Goal: Information Seeking & Learning: Learn about a topic

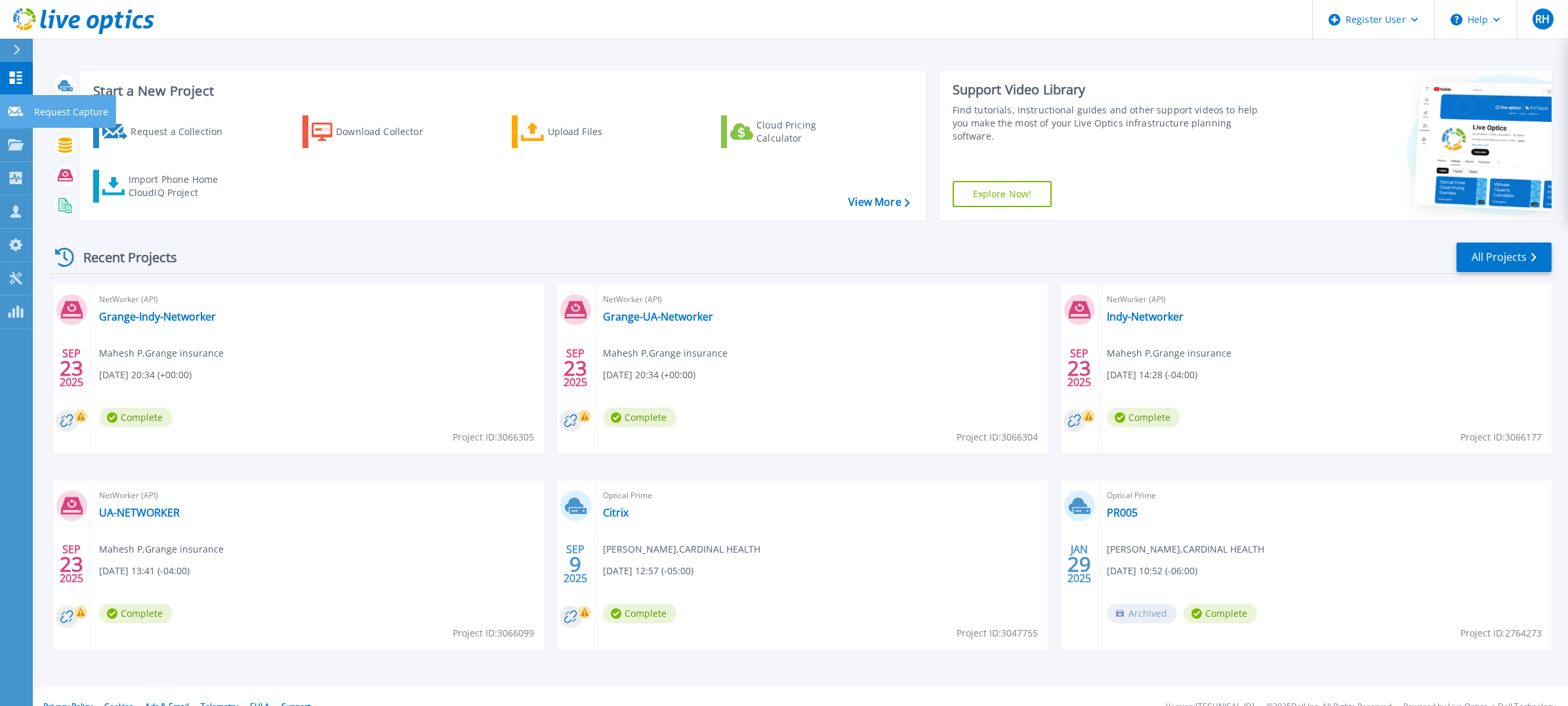
click at [12, 110] on icon at bounding box center [15, 112] width 16 height 10
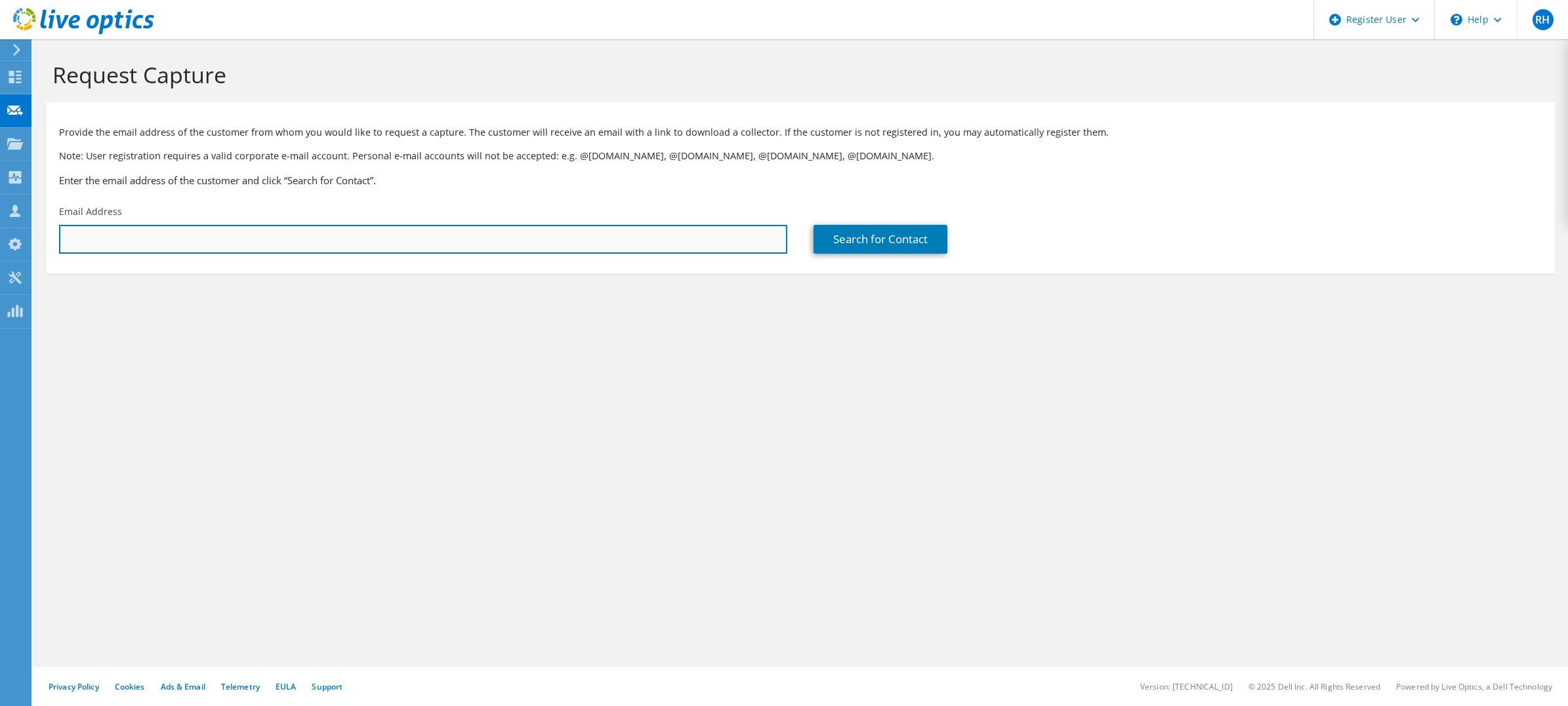
click at [337, 230] on input "text" at bounding box center [423, 240] width 728 height 29
click at [259, 237] on input "text" at bounding box center [423, 240] width 728 height 29
drag, startPoint x: 146, startPoint y: 234, endPoint x: 32, endPoint y: 240, distance: 114.2
click at [32, 240] on div "RH Dell User Rob Hersh Robert.Hersh@Dell.com Dell My Profile Log Out \n Help Ex…" at bounding box center [784, 353] width 1568 height 706
drag, startPoint x: 135, startPoint y: 240, endPoint x: 38, endPoint y: 243, distance: 97.0
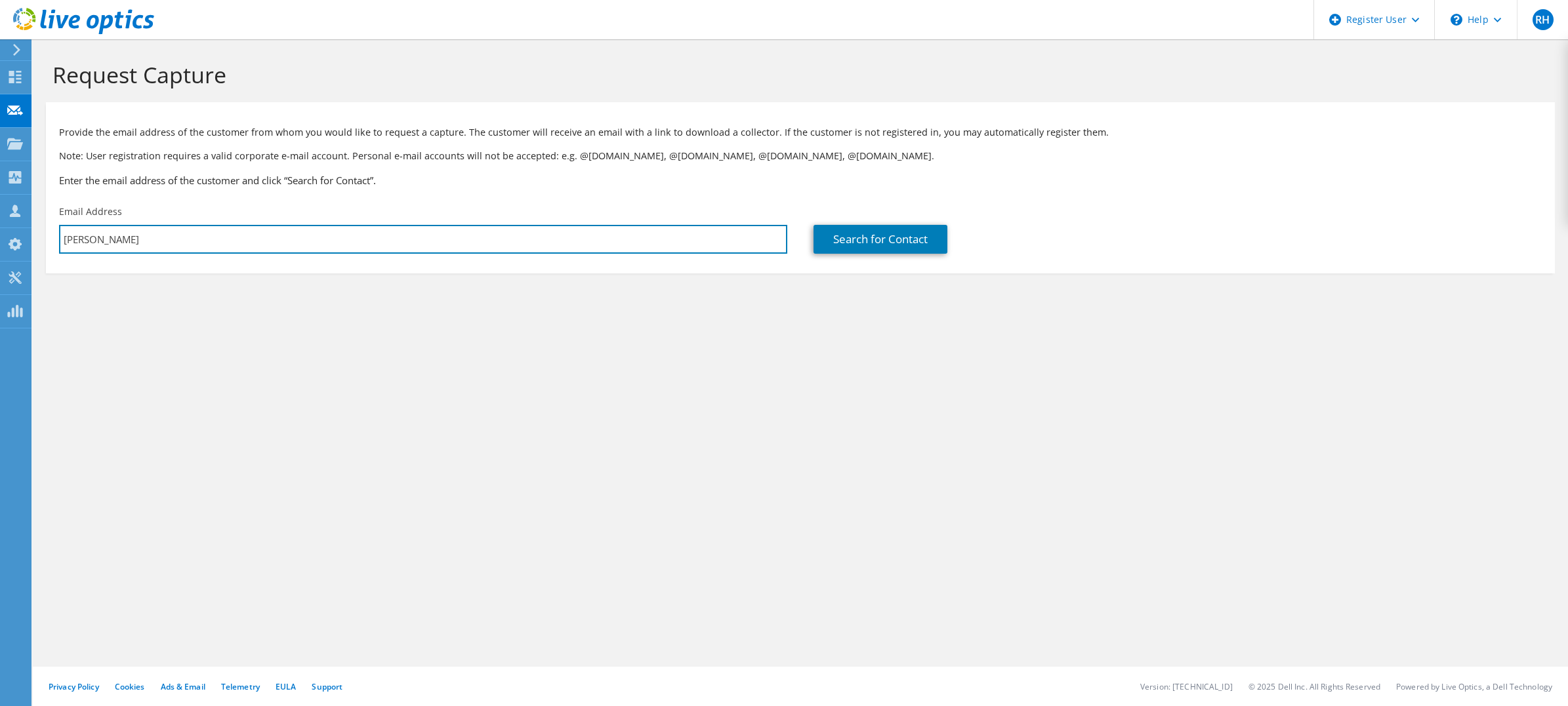
click at [41, 243] on section "Request Capture Provide the email address of the customer from whom you would l…" at bounding box center [800, 189] width 1535 height 300
paste input "tony_dorto@anfcorp.com"
type input "tony_dorto@anfcorp.com"
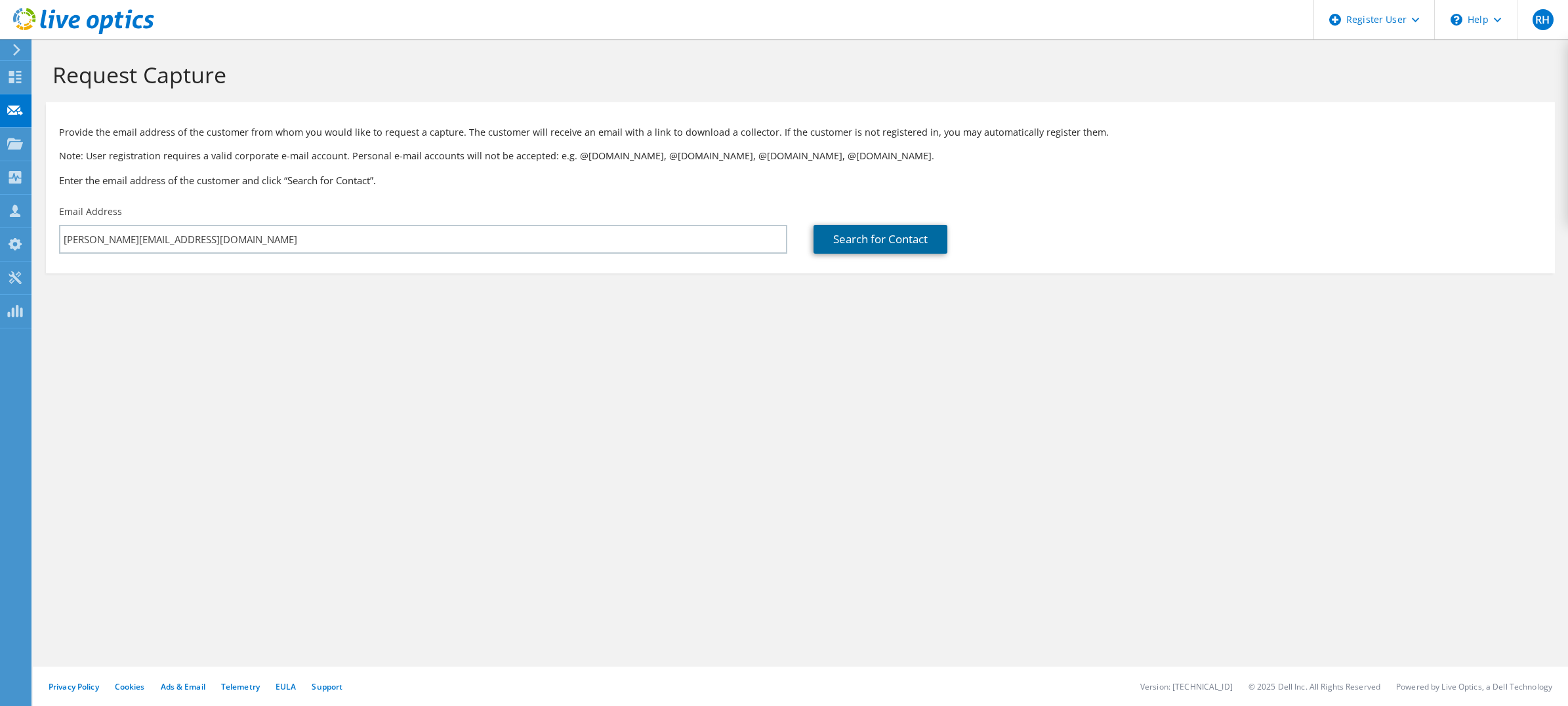
click at [871, 242] on link "Search for Contact" at bounding box center [880, 240] width 134 height 29
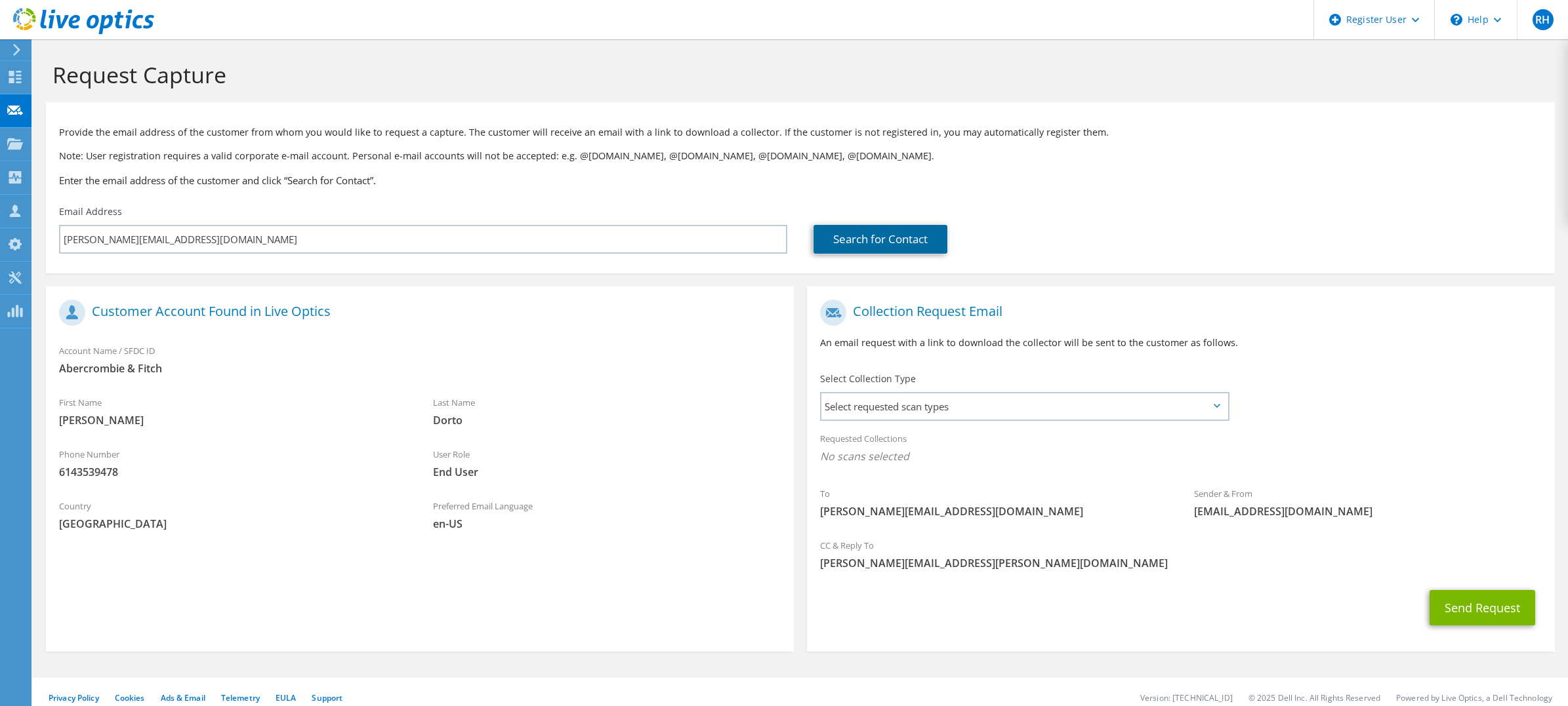
scroll to position [11, 0]
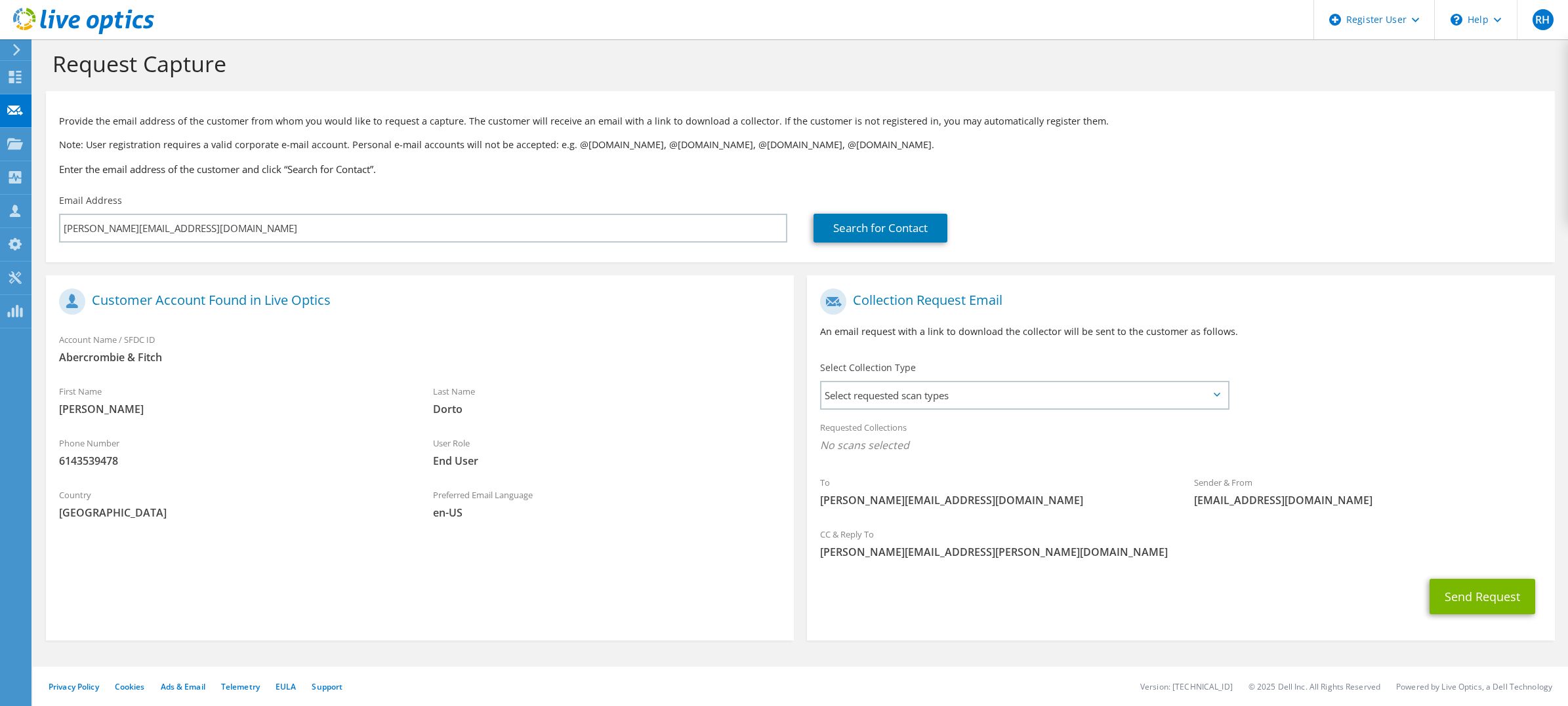
click at [1044, 363] on div "Select Collection Type Select requested scan types Server Virtualization Optica…" at bounding box center [1024, 384] width 410 height 46
click at [1030, 389] on span "Select requested scan types" at bounding box center [1024, 395] width 406 height 26
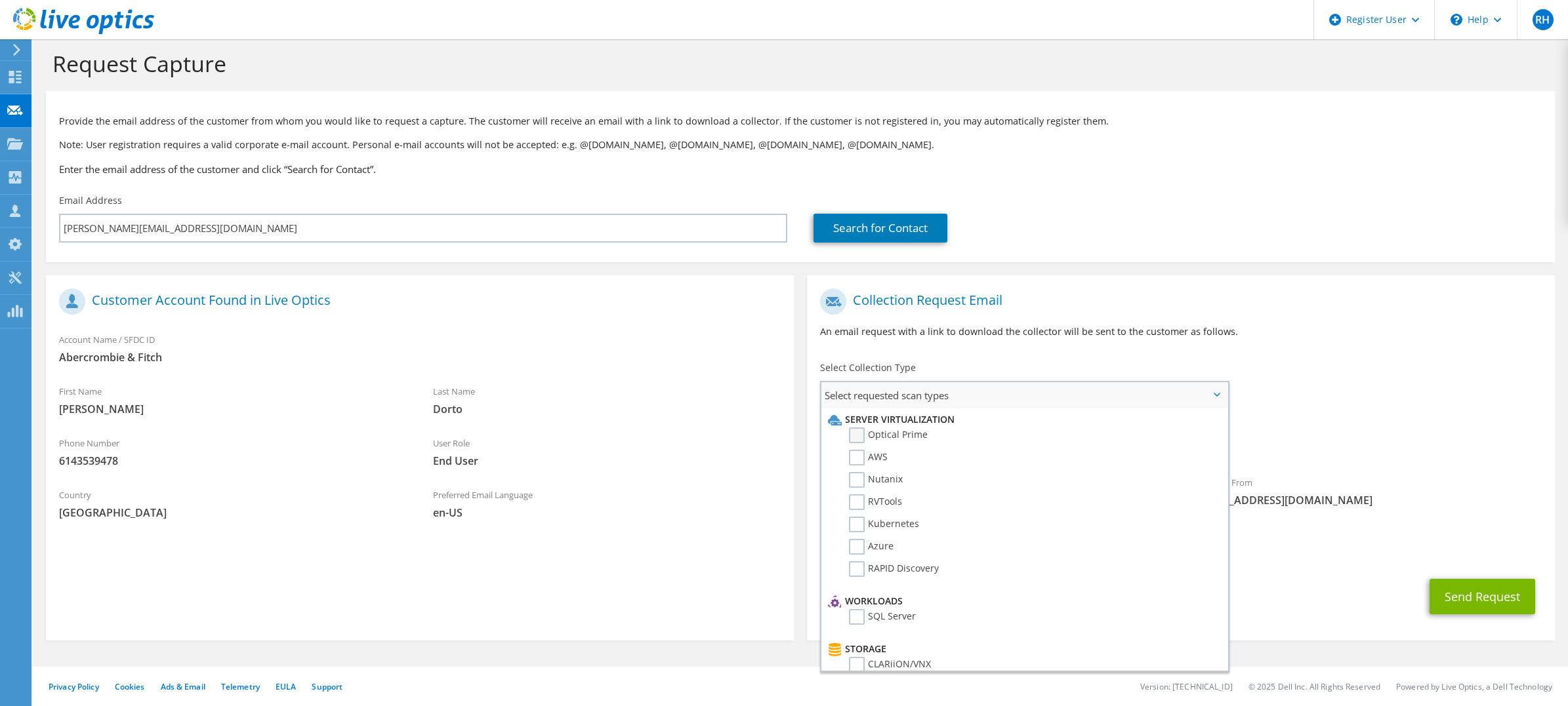
click at [874, 437] on label "Optical Prime" at bounding box center [888, 435] width 78 height 16
click at [0, 0] on input "Optical Prime" at bounding box center [0, 0] width 0 height 0
click at [1460, 426] on div "Requested Collections No scans selected Optical Prime" at bounding box center [1181, 440] width 748 height 53
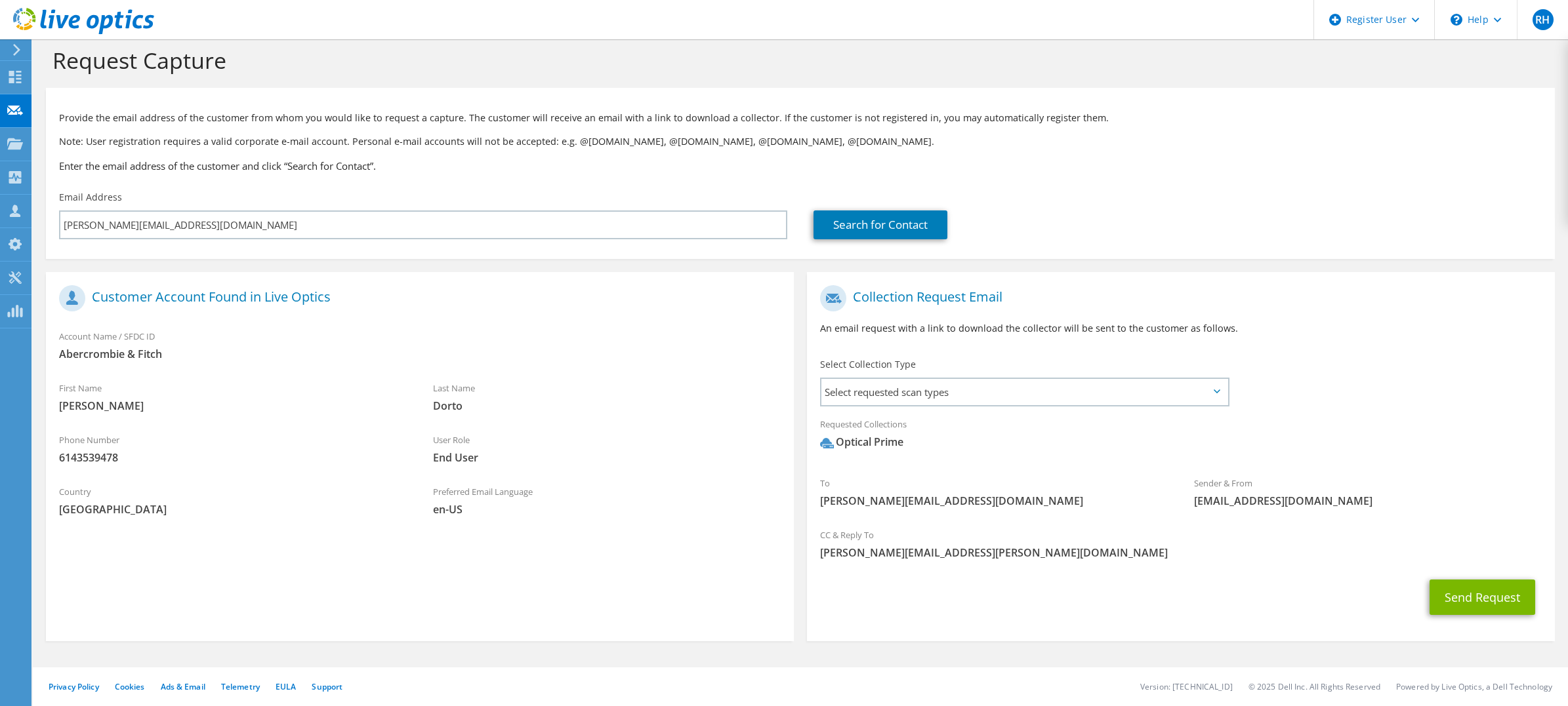
scroll to position [15, 0]
click at [1440, 589] on button "Send Request" at bounding box center [1482, 597] width 106 height 35
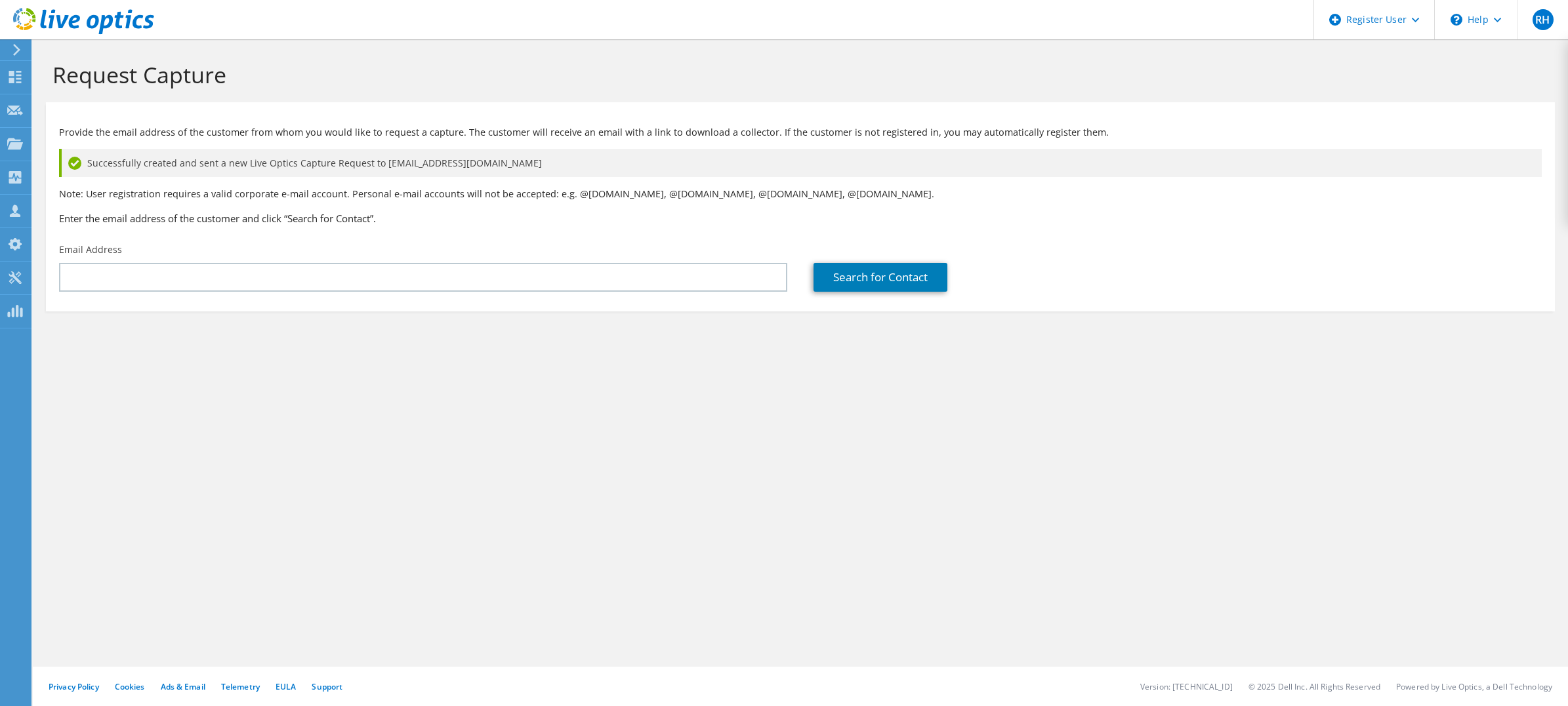
click at [72, 23] on icon at bounding box center [83, 21] width 141 height 27
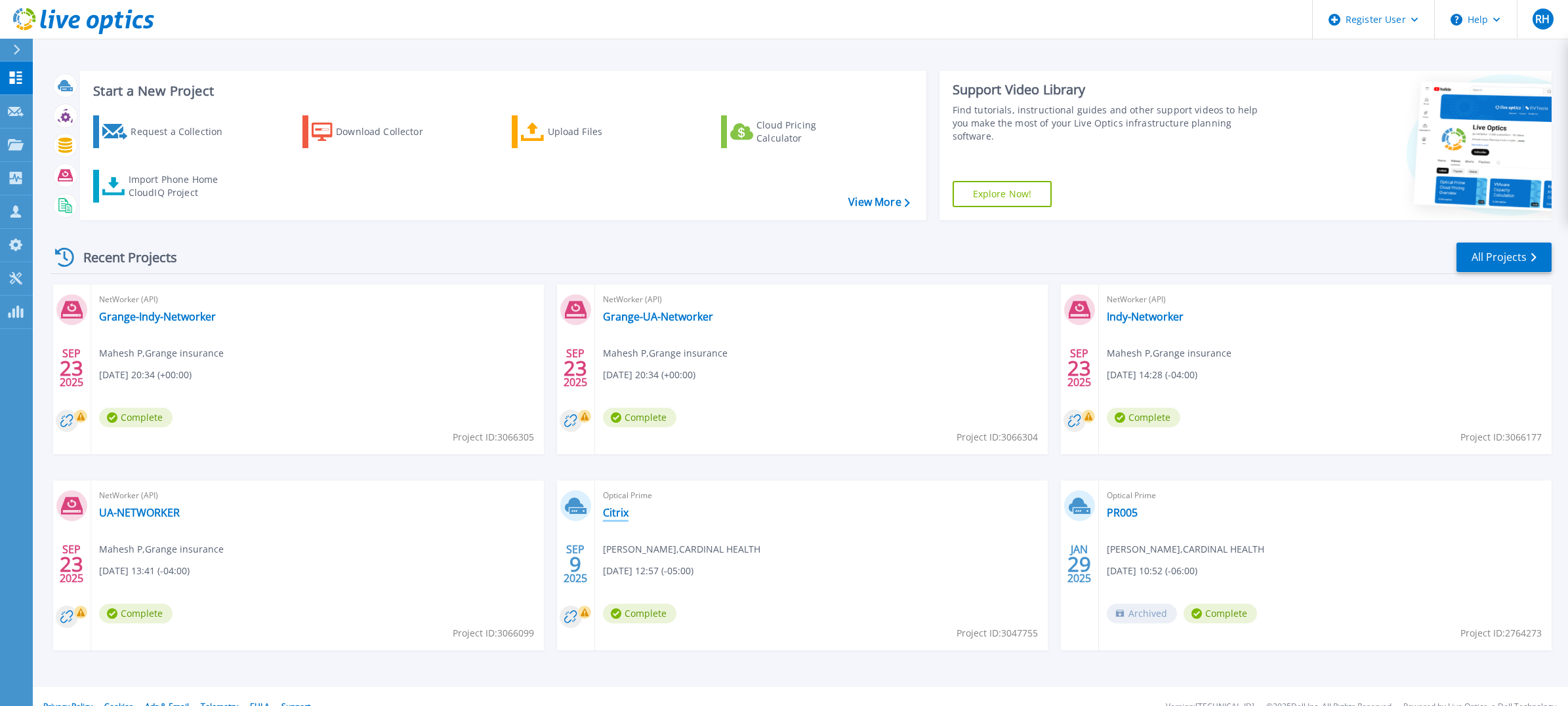
click at [616, 512] on link "Citrix" at bounding box center [615, 513] width 26 height 13
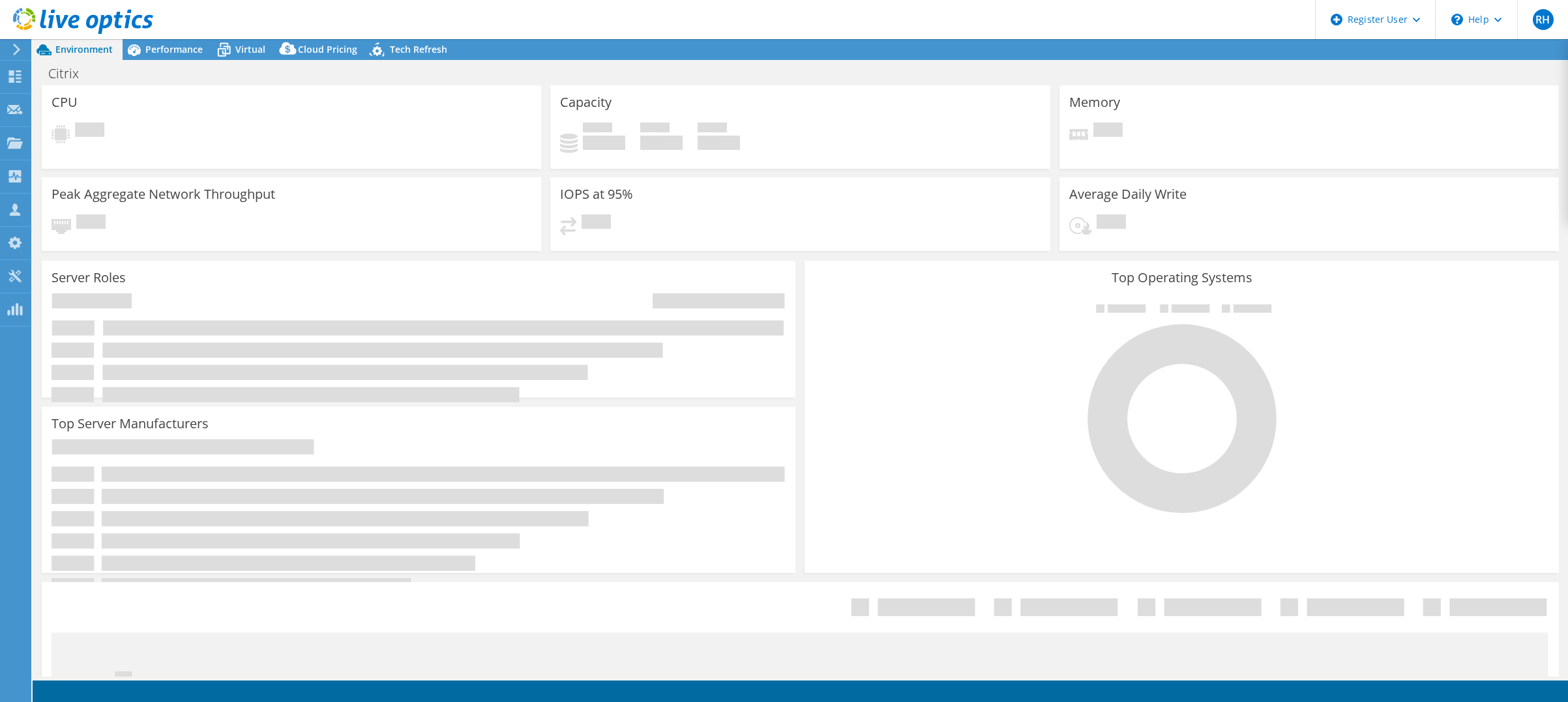
select select "USD"
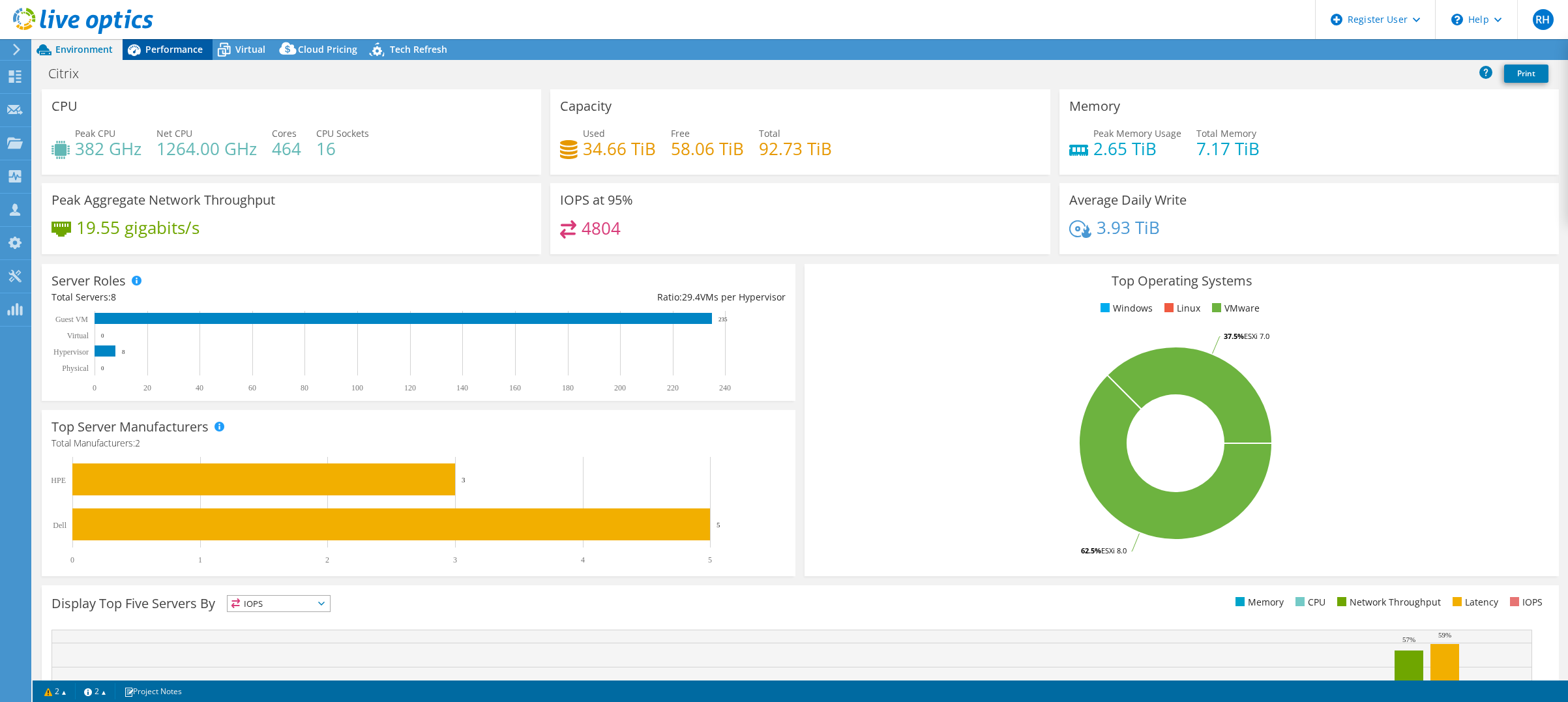
click at [176, 52] on span "Performance" at bounding box center [173, 49] width 57 height 12
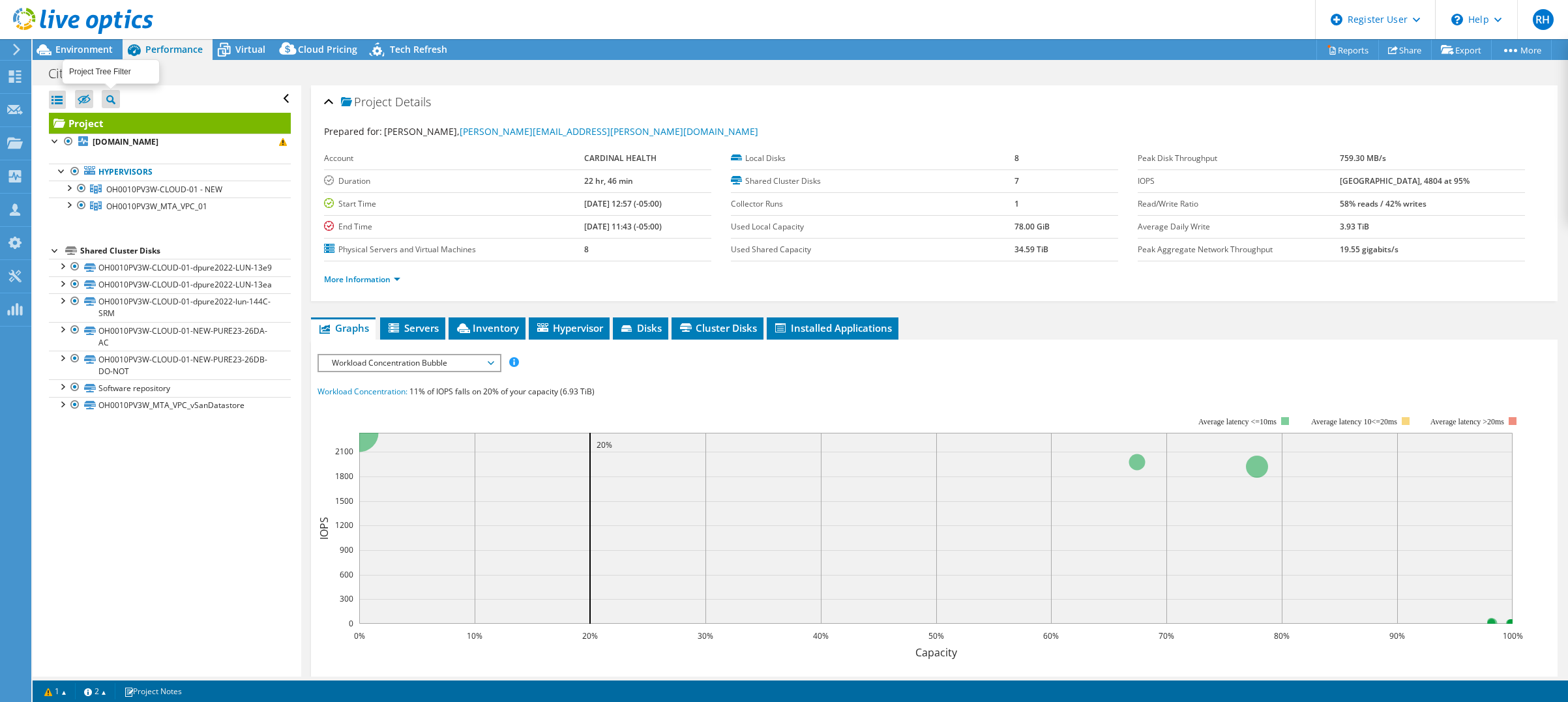
click at [112, 95] on div at bounding box center [110, 97] width 9 height 16
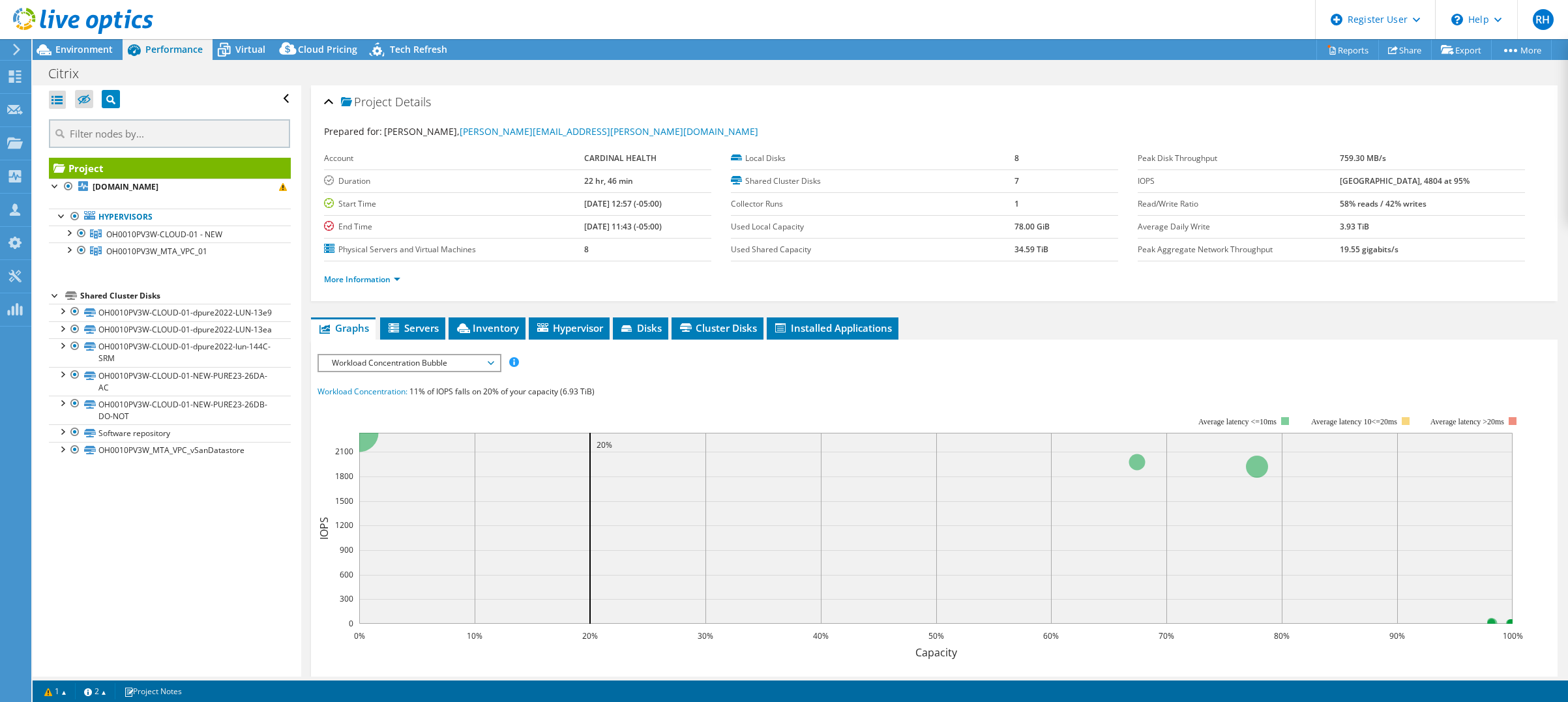
click at [59, 482] on div "Open All Close All Hide Excluded Nodes Project Tree Filter" at bounding box center [166, 381] width 268 height 592
click at [248, 51] on span "Virtual" at bounding box center [251, 49] width 30 height 12
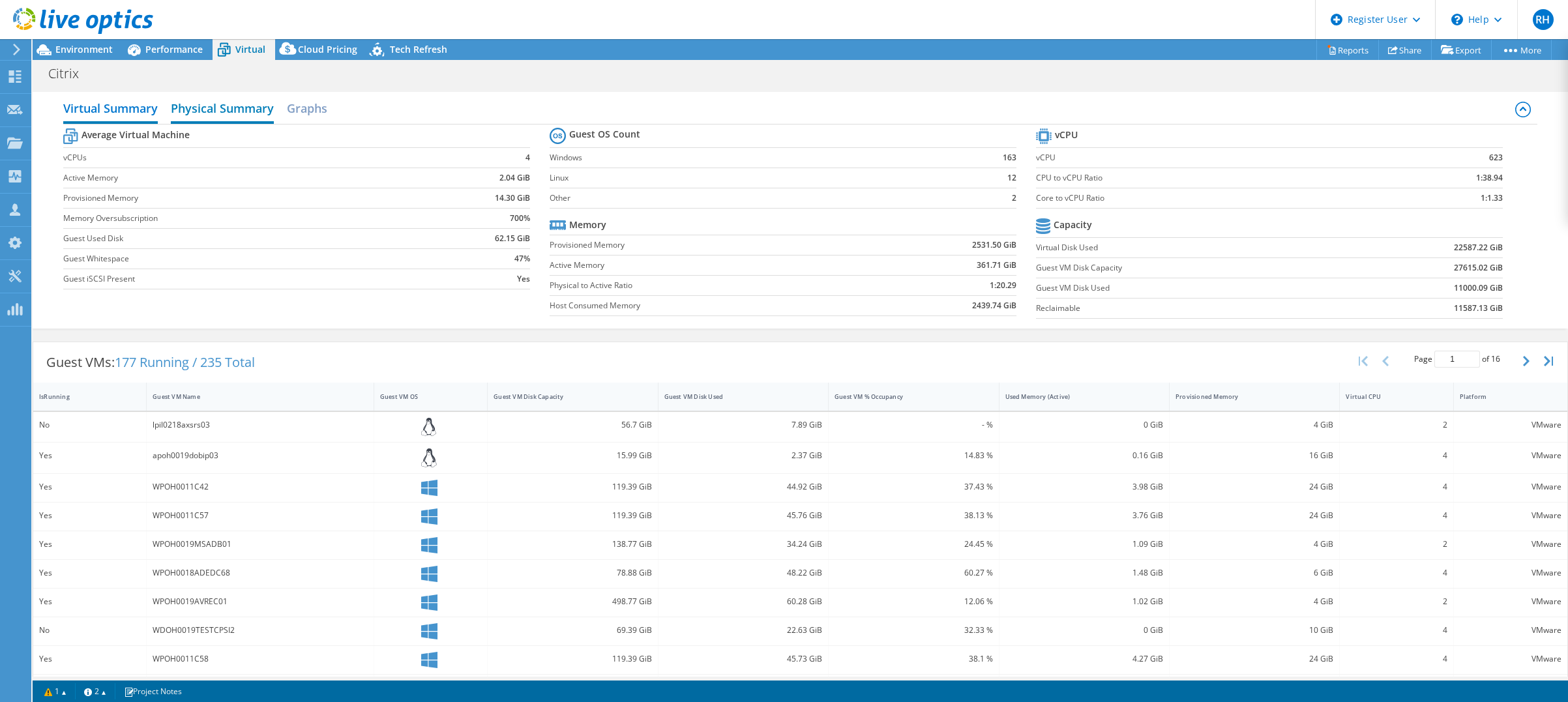
click at [203, 111] on h2 "Physical Summary" at bounding box center [222, 110] width 103 height 29
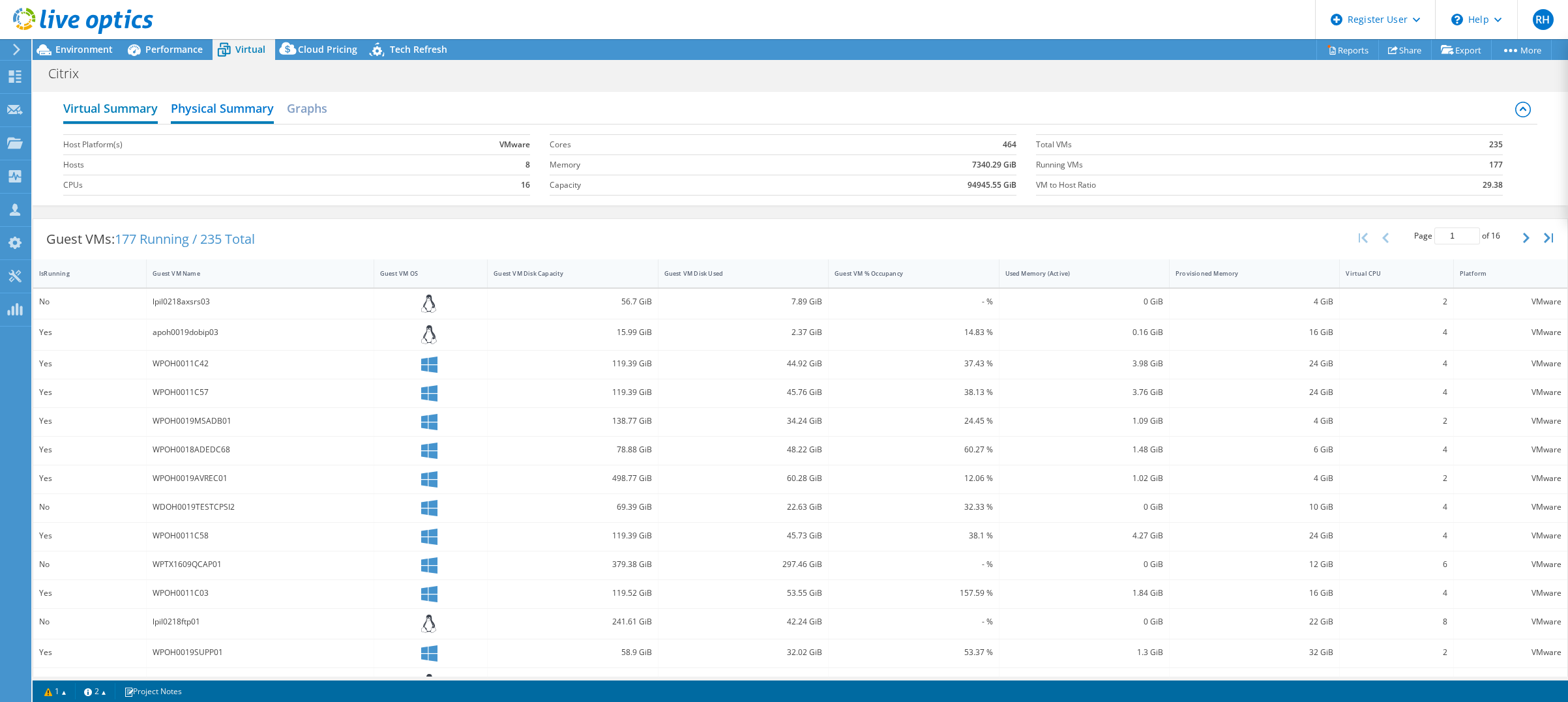
click at [144, 119] on h2 "Virtual Summary" at bounding box center [110, 110] width 95 height 29
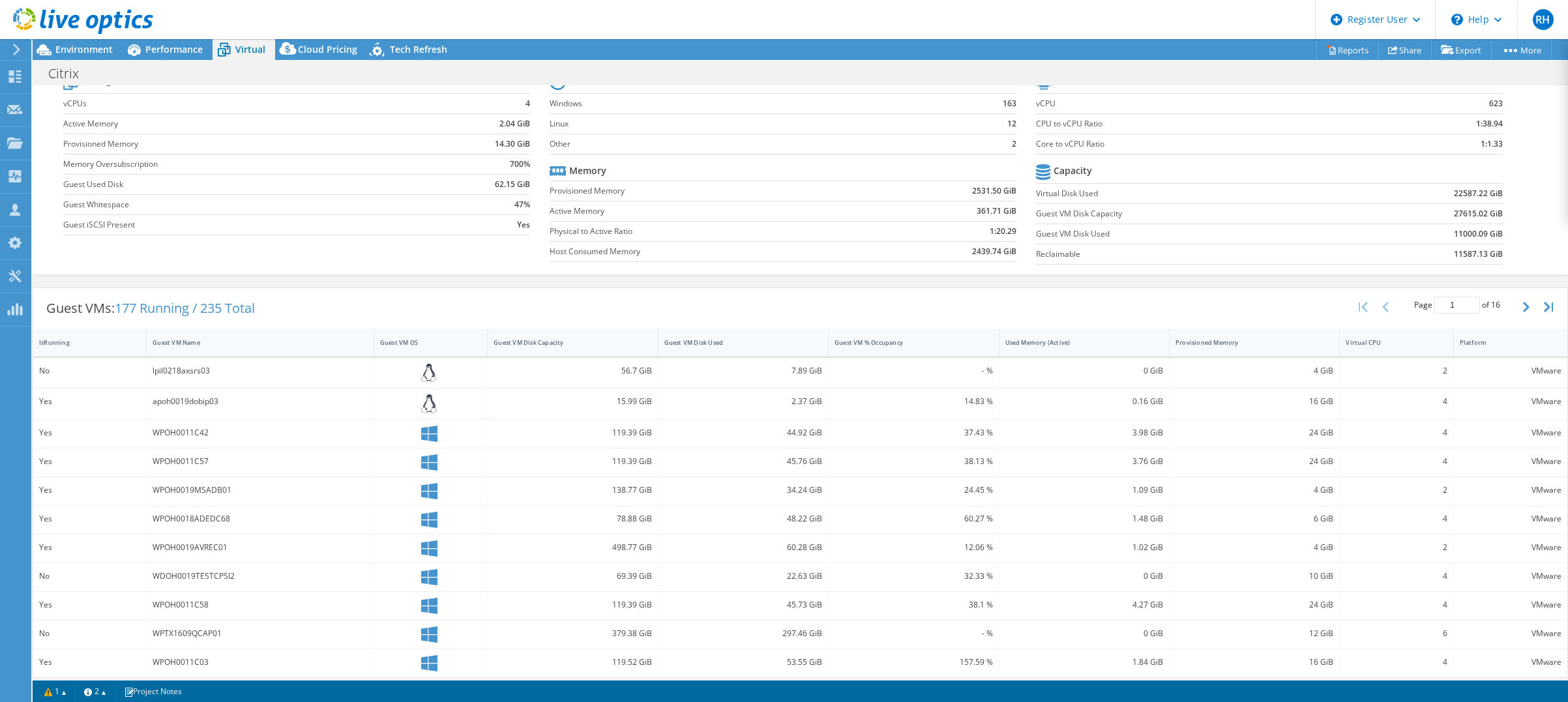
scroll to position [51, 0]
click at [171, 44] on span "Performance" at bounding box center [173, 49] width 57 height 12
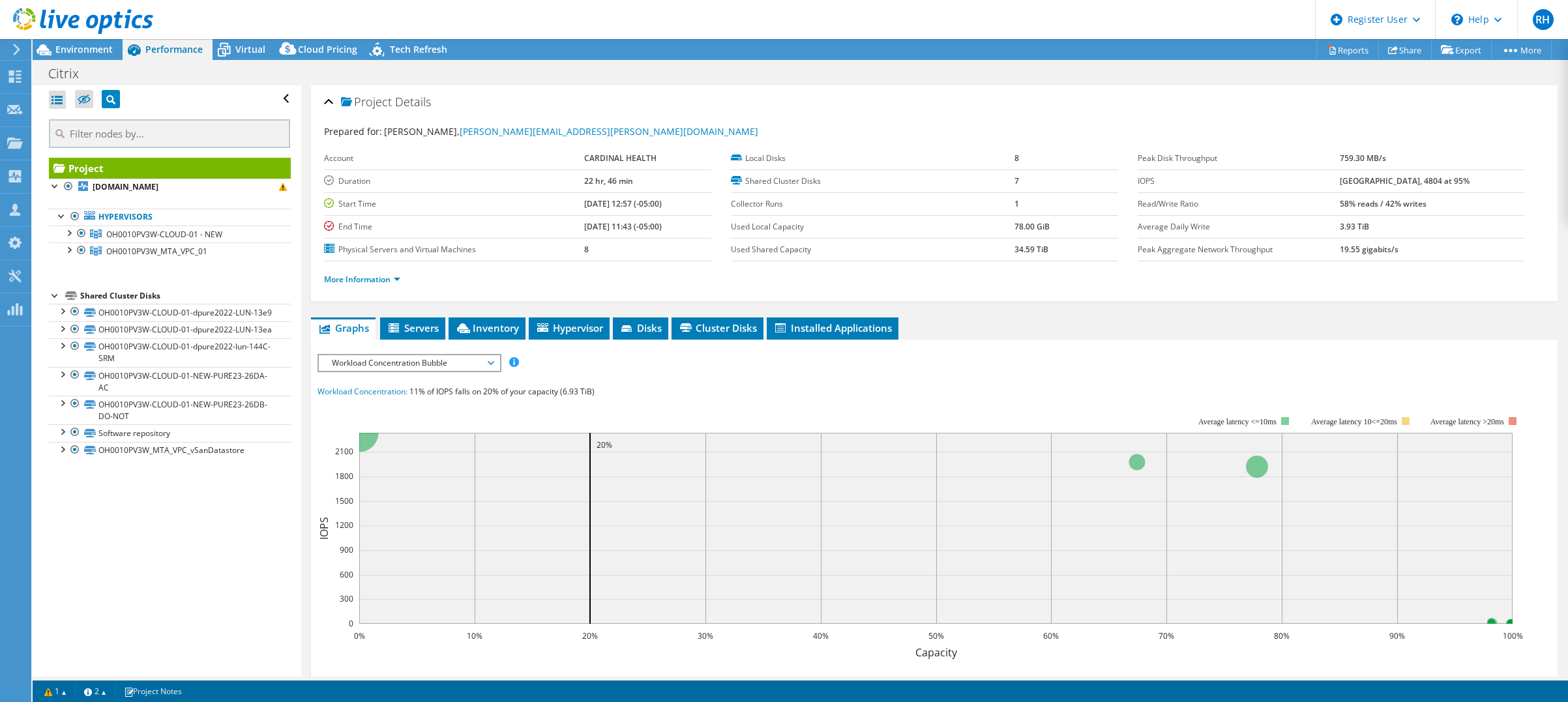
scroll to position [0, 0]
click at [60, 352] on div at bounding box center [62, 345] width 13 height 13
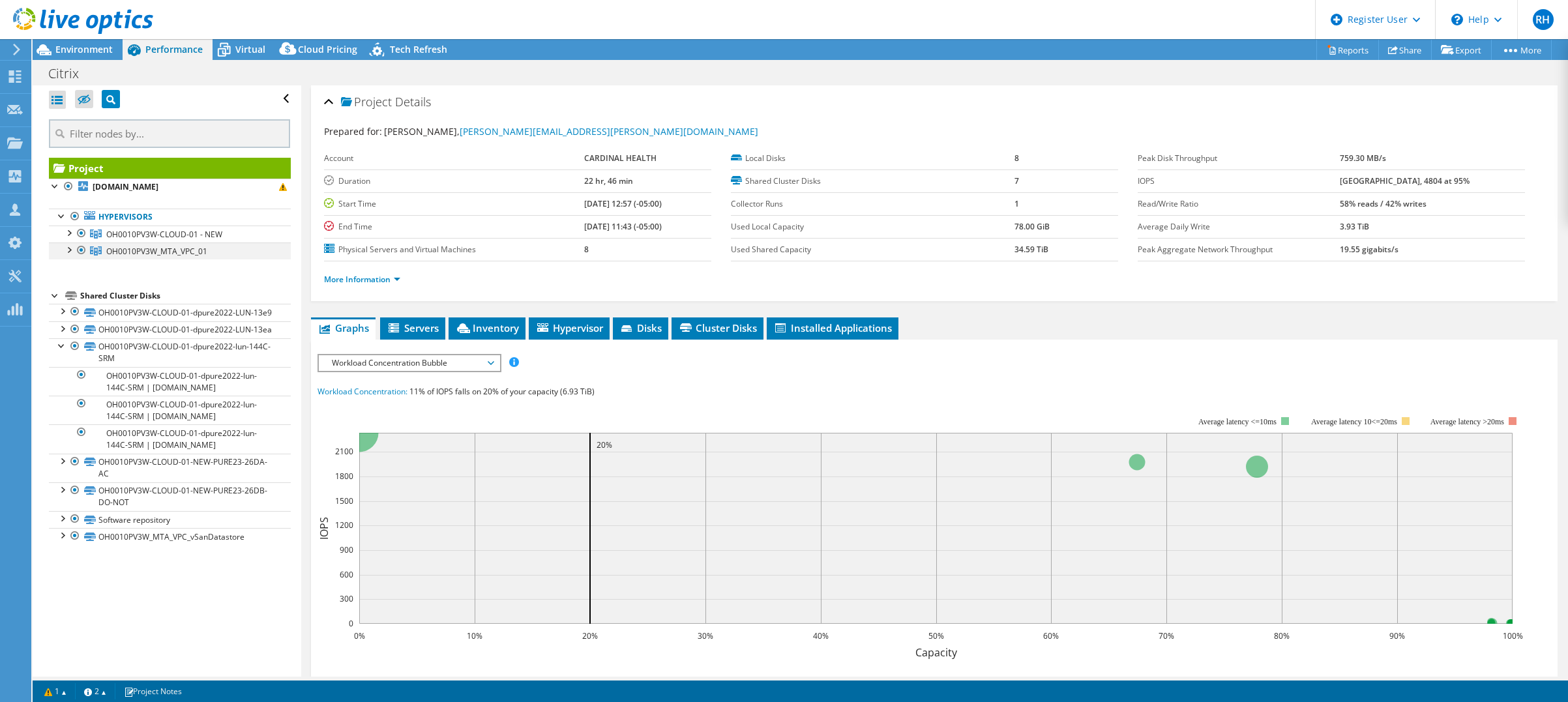
click at [71, 251] on div at bounding box center [69, 249] width 13 height 13
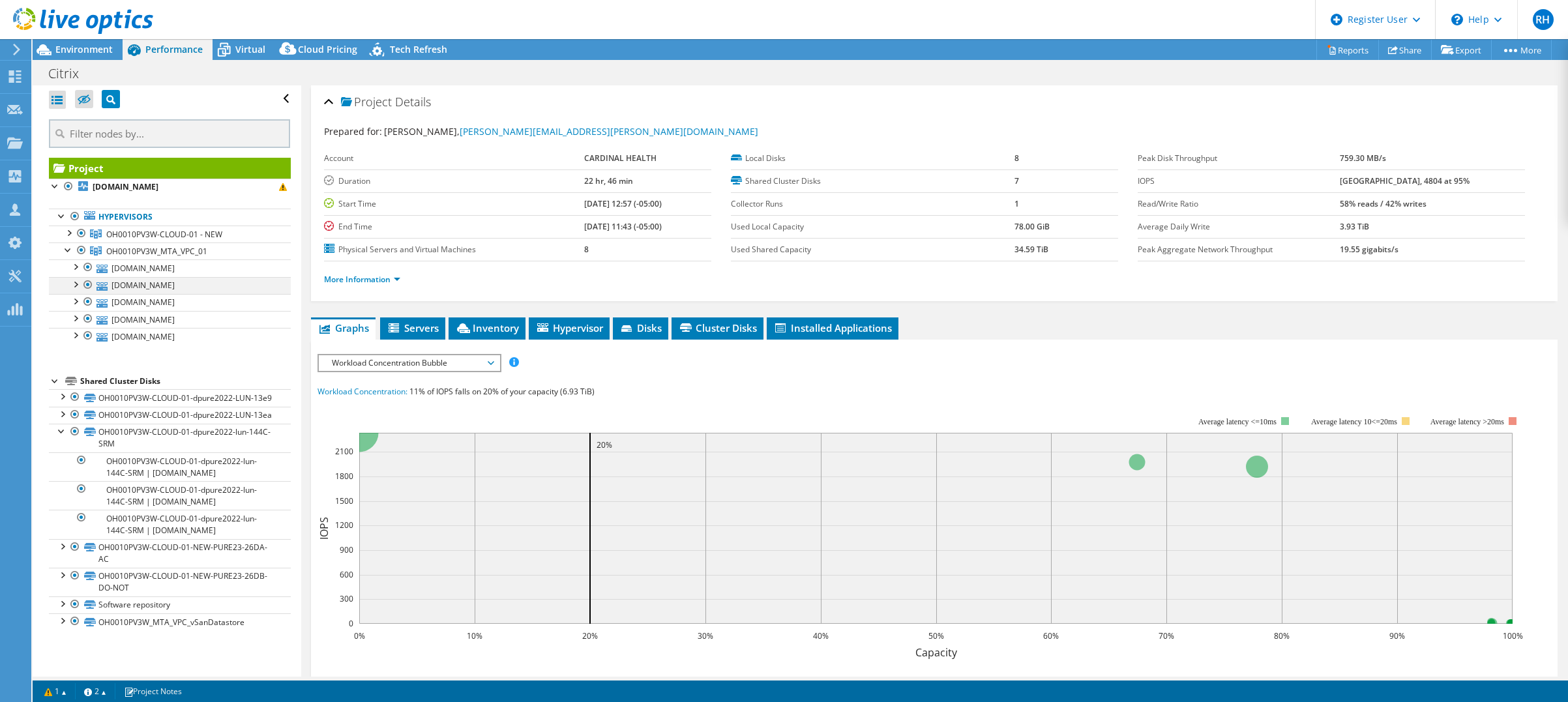
click at [74, 280] on div at bounding box center [75, 284] width 13 height 13
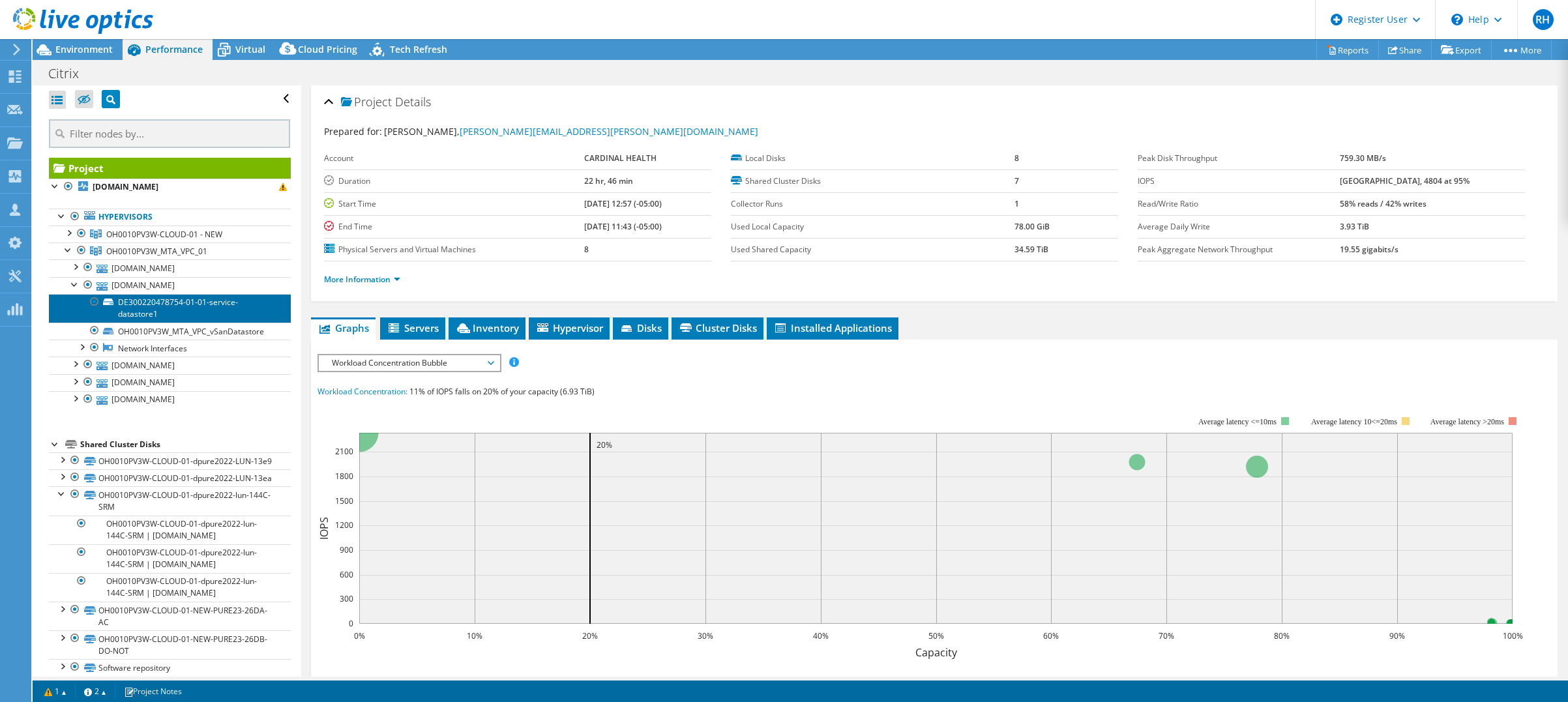
click at [85, 312] on link "DE300220478754-01-01-service-datastore1" at bounding box center [170, 308] width 242 height 29
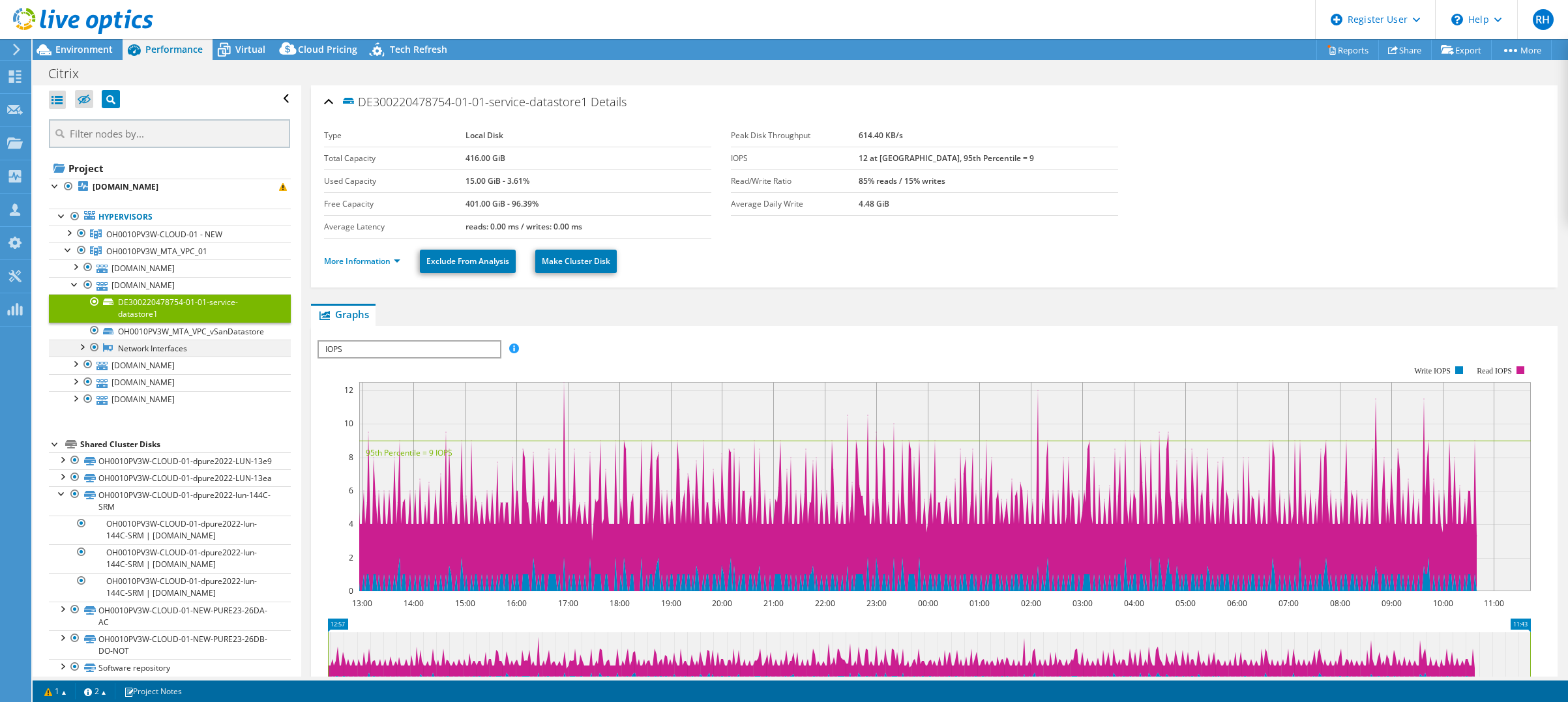
click at [83, 344] on div at bounding box center [81, 346] width 13 height 13
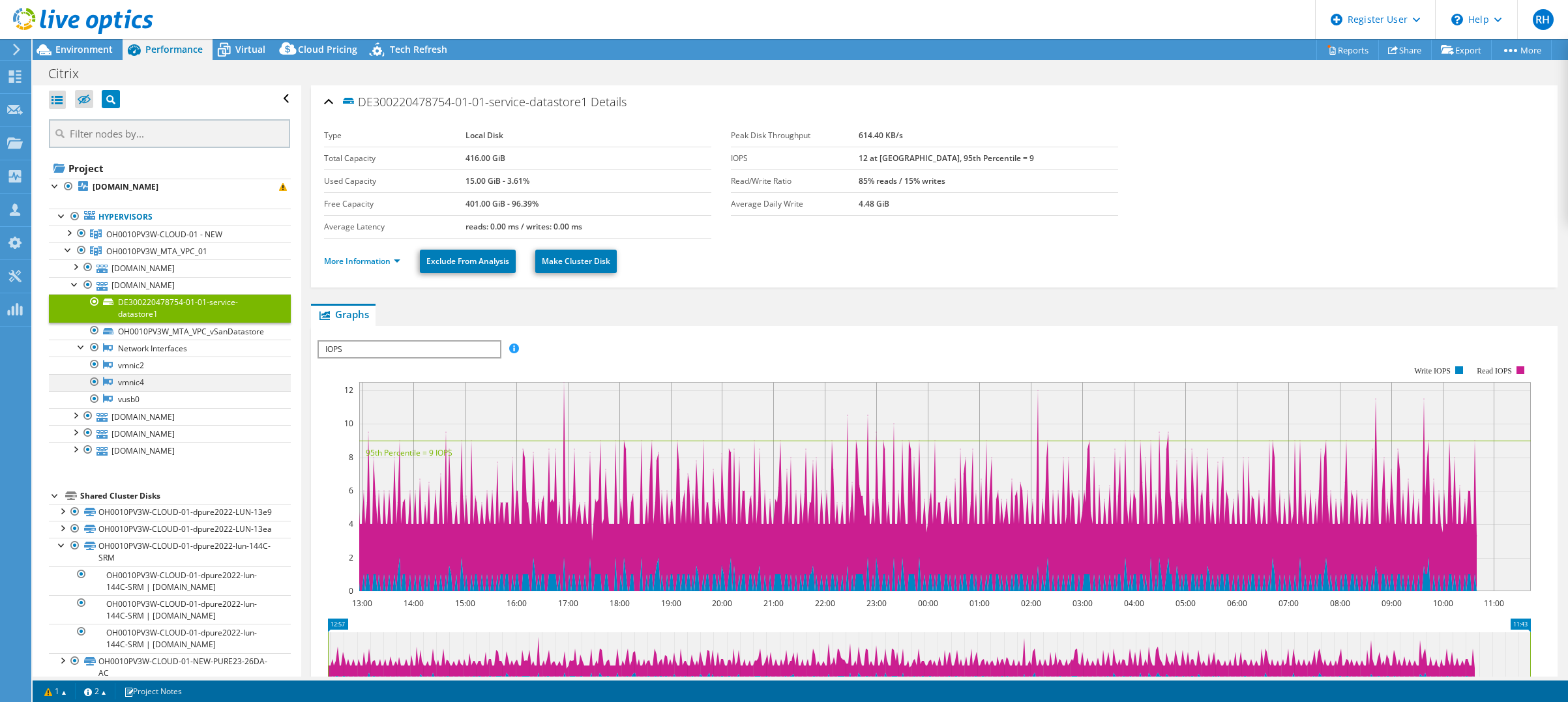
click at [93, 374] on div at bounding box center [95, 382] width 13 height 16
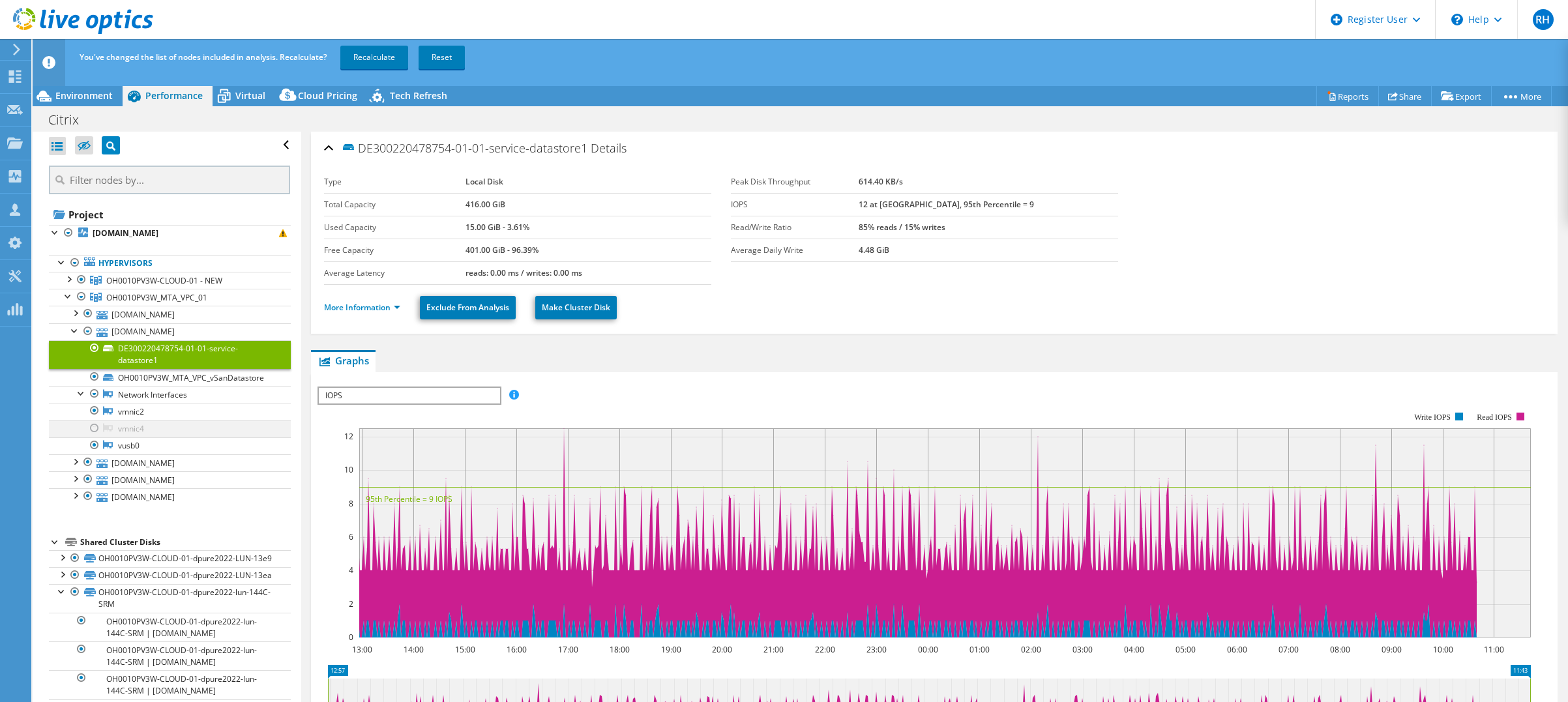
click at [95, 429] on div at bounding box center [95, 428] width 13 height 16
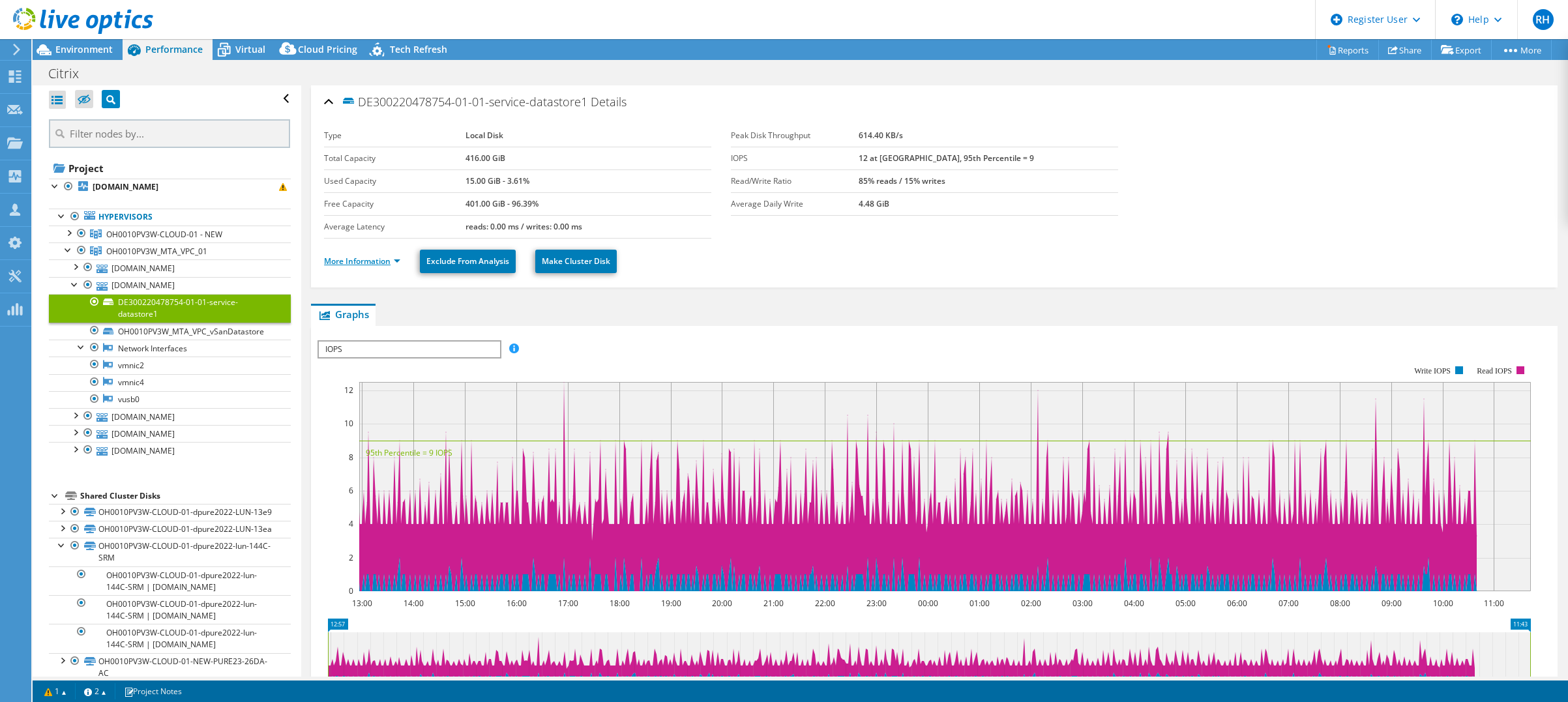
click at [377, 256] on link "More Information" at bounding box center [363, 261] width 76 height 11
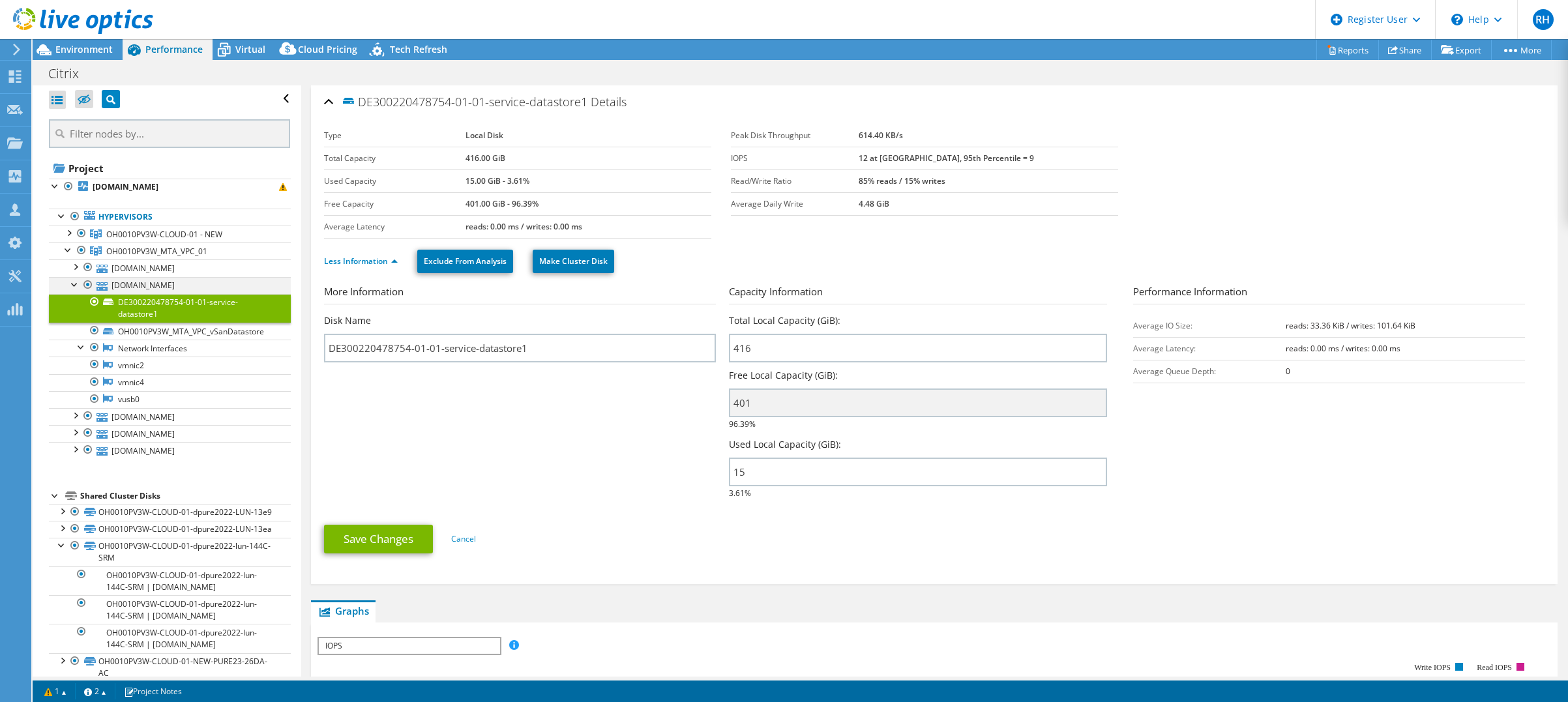
click at [75, 285] on div at bounding box center [75, 284] width 13 height 13
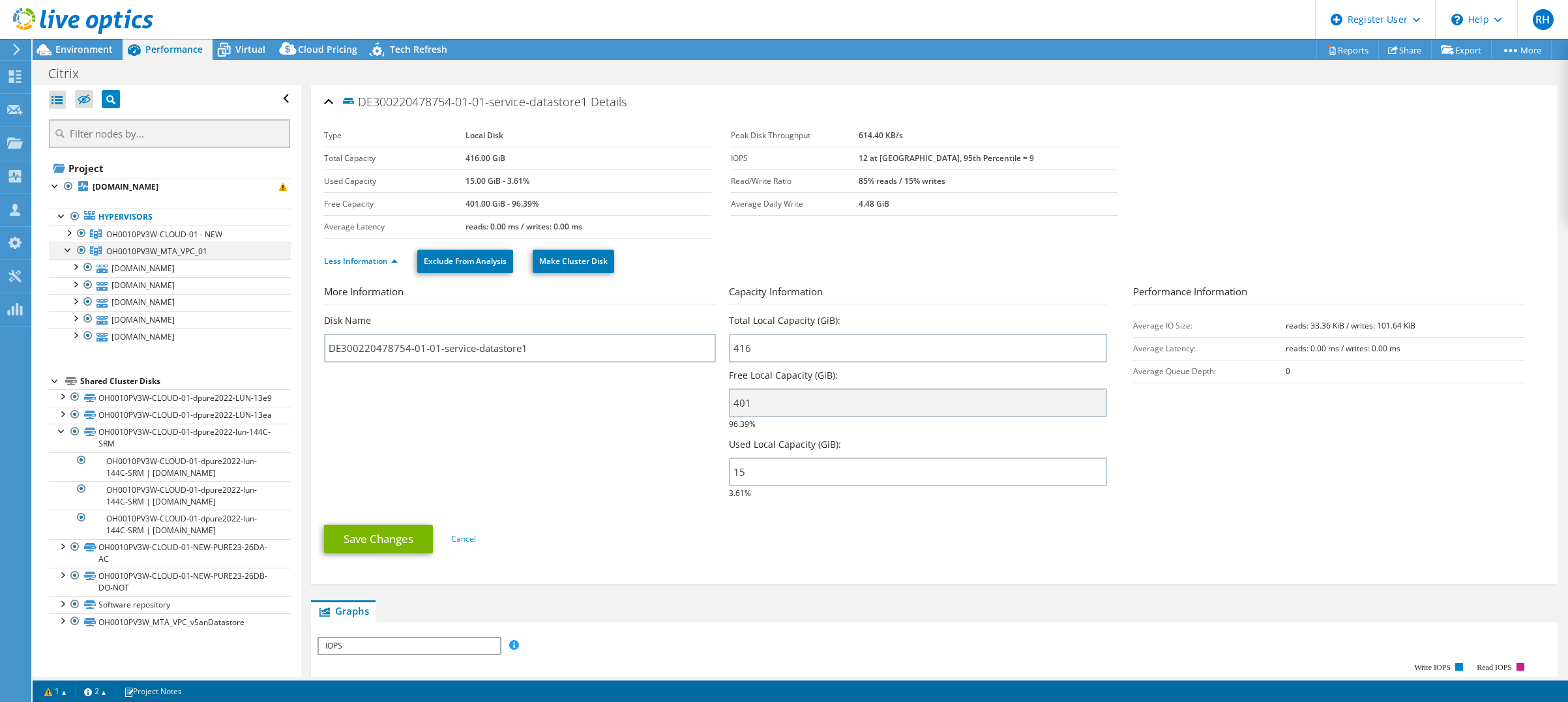
click at [71, 252] on div at bounding box center [69, 249] width 13 height 13
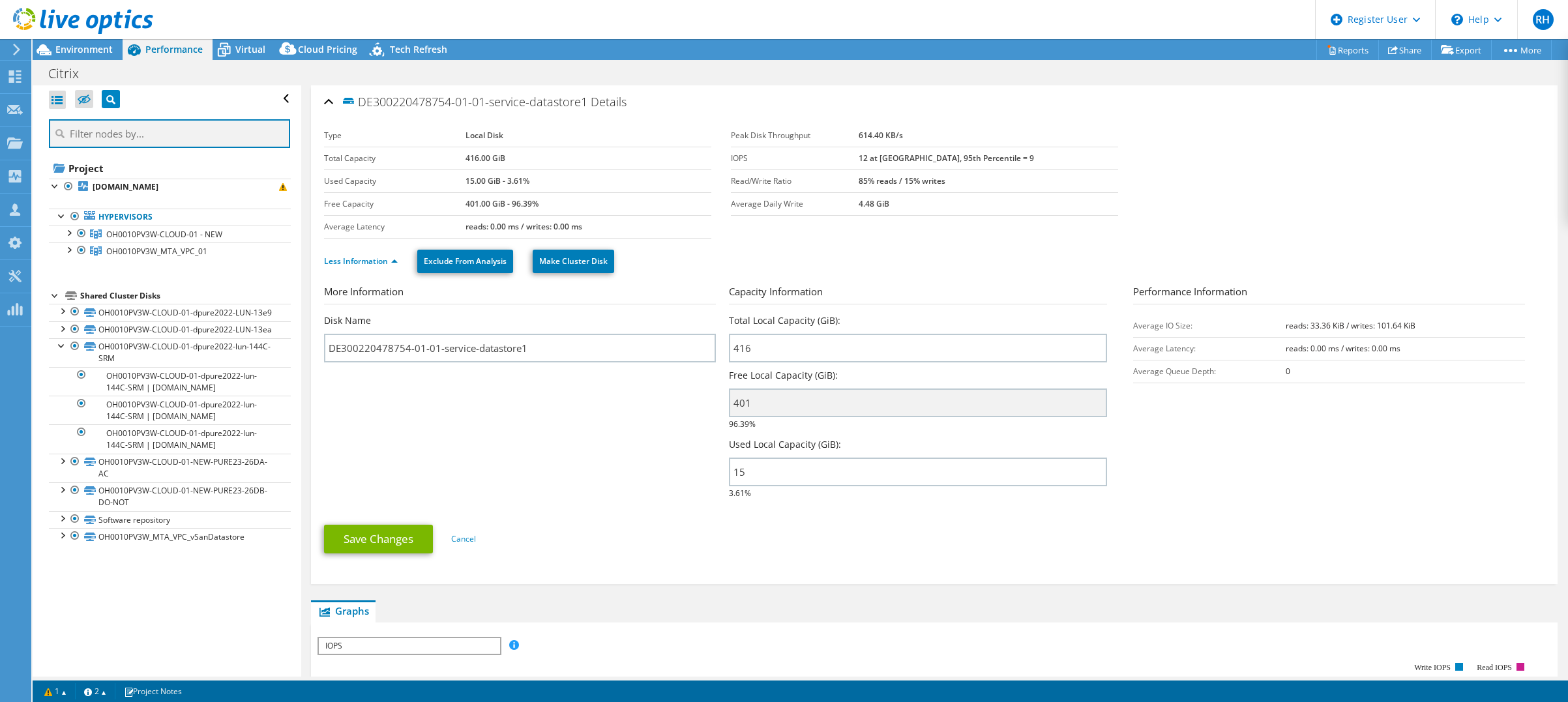
click at [123, 135] on input "text" at bounding box center [169, 134] width 241 height 29
click at [56, 99] on div at bounding box center [57, 100] width 17 height 18
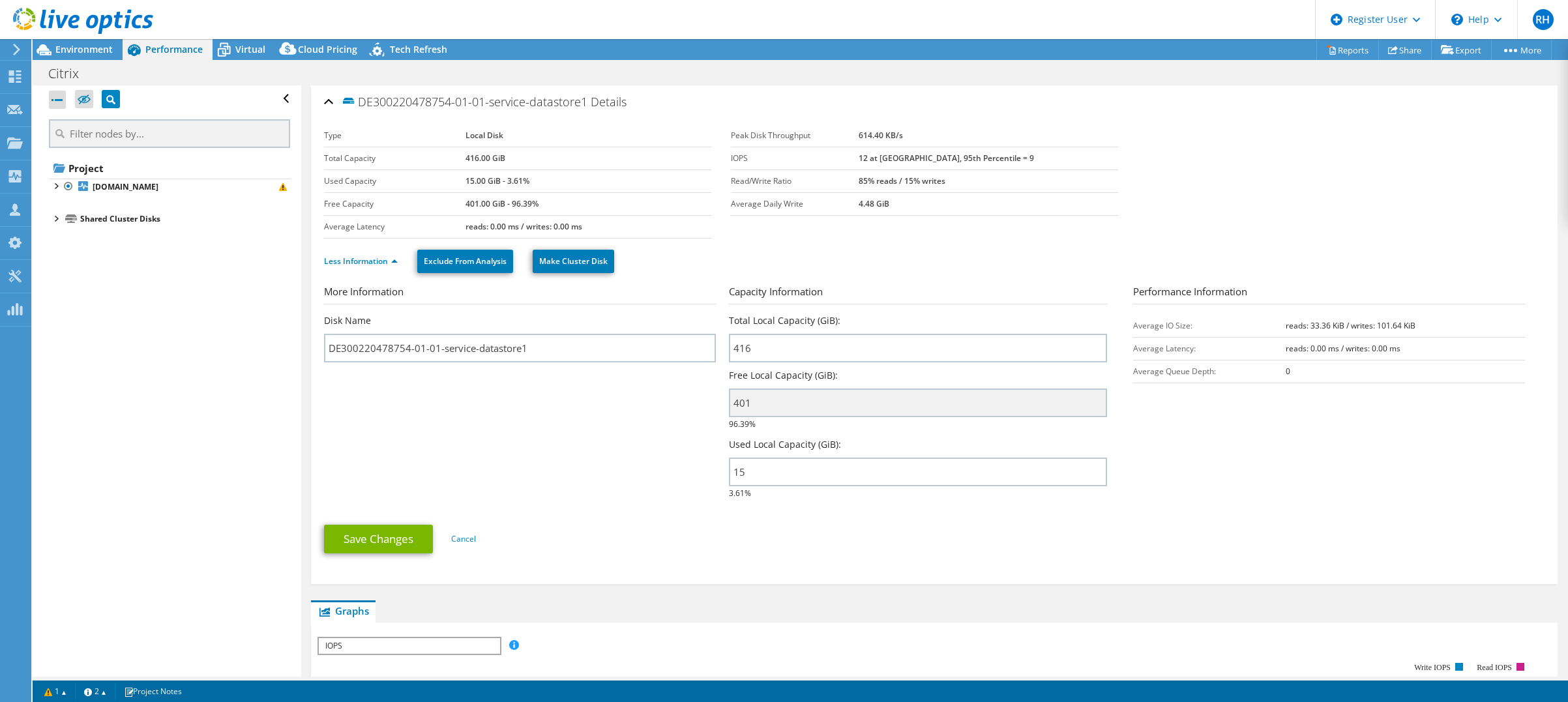
click at [56, 99] on div at bounding box center [57, 100] width 17 height 18
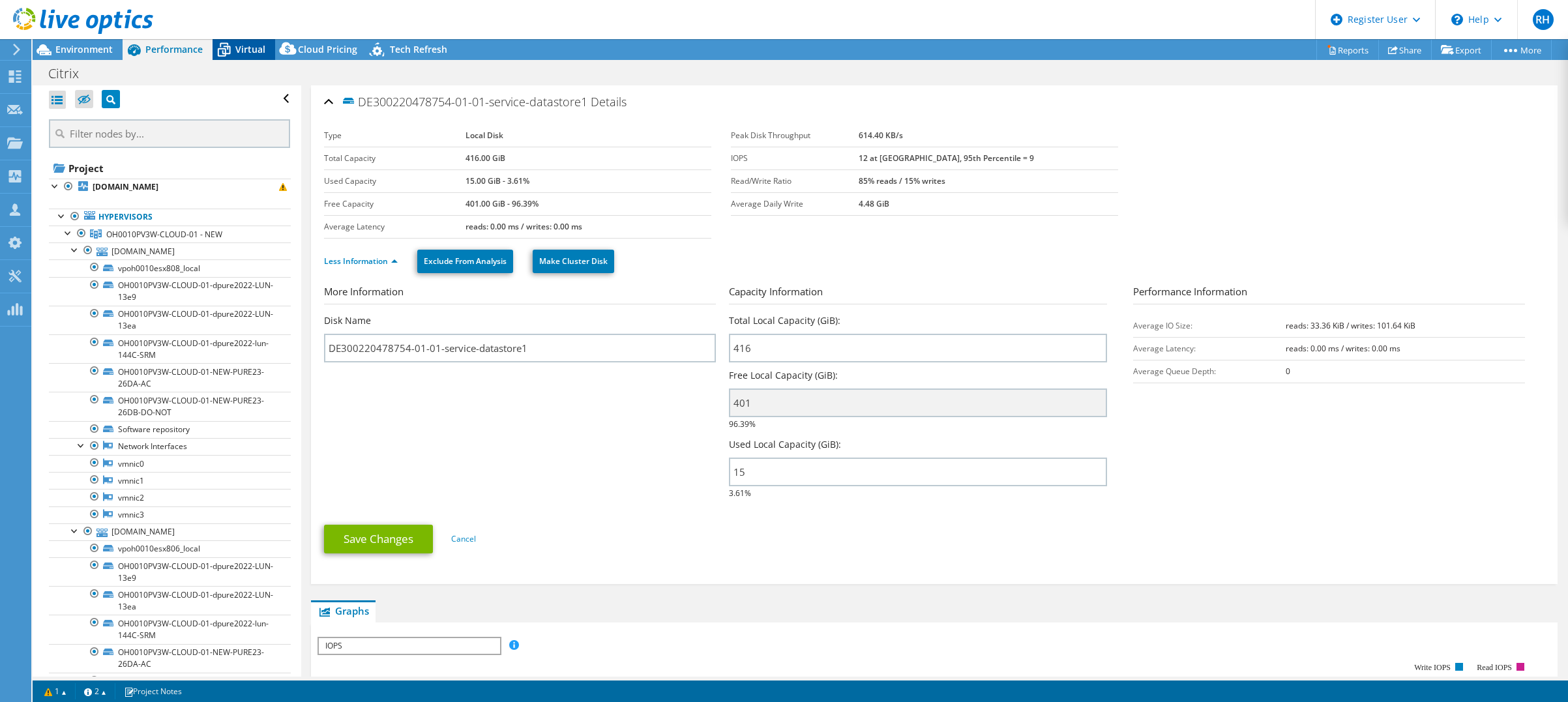
click at [233, 54] on icon at bounding box center [224, 50] width 23 height 23
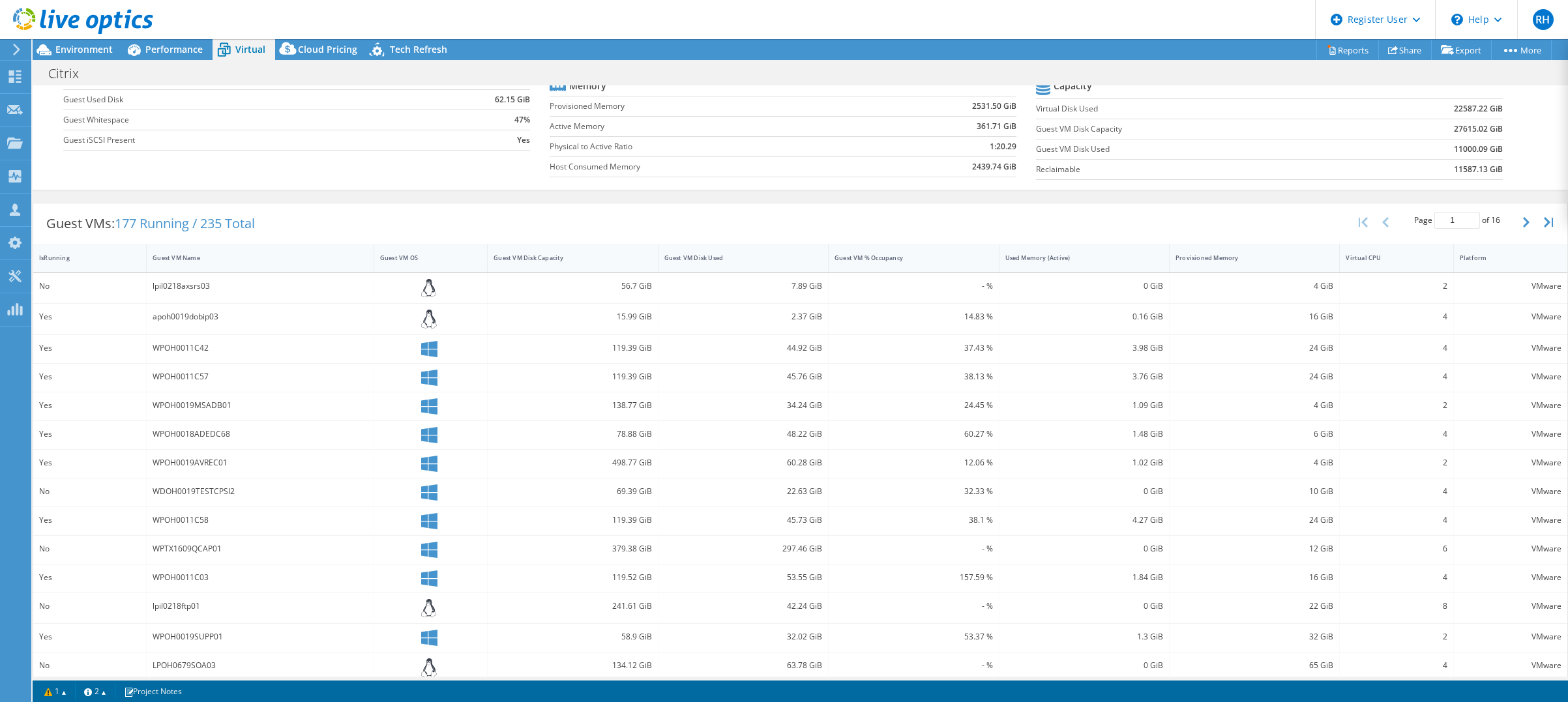
scroll to position [181, 0]
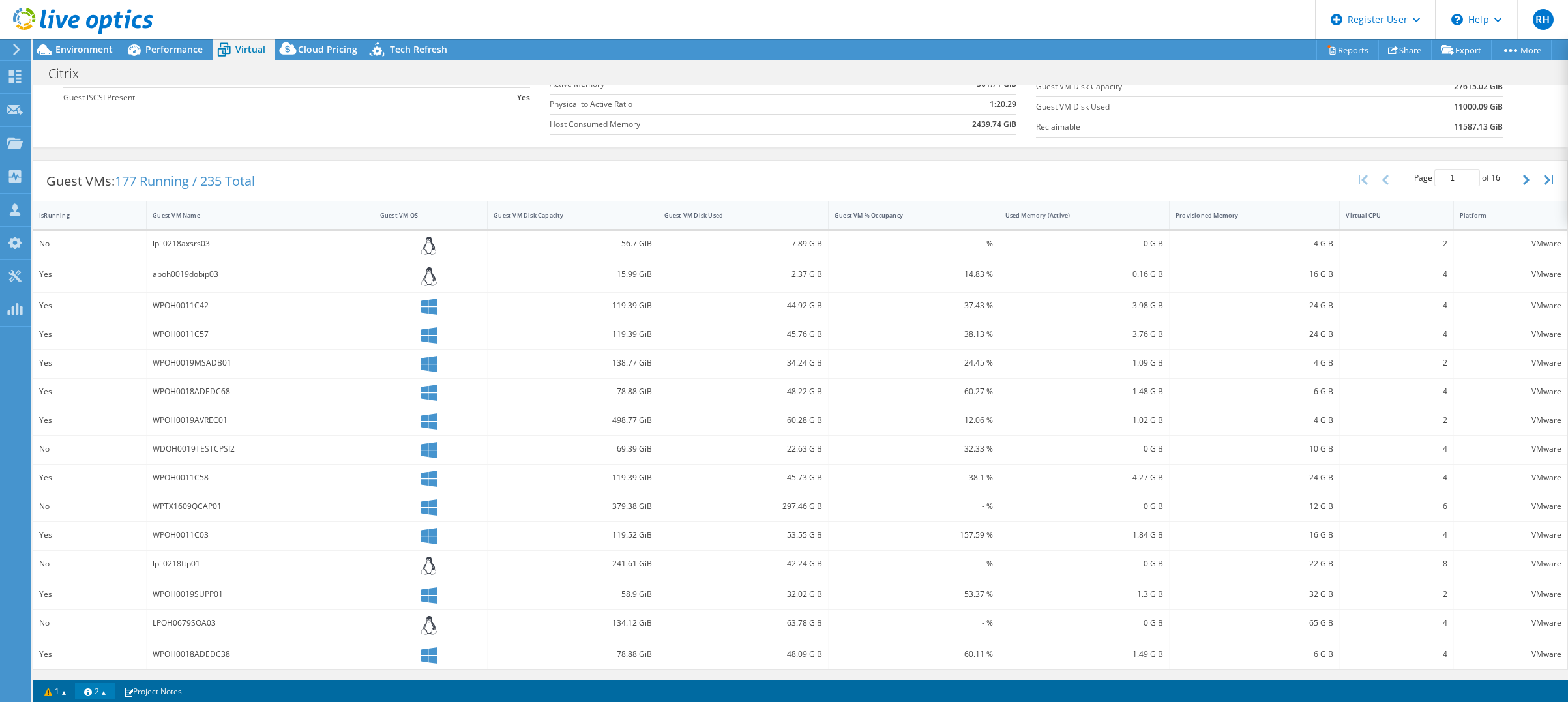
click at [100, 693] on link "2" at bounding box center [95, 691] width 41 height 17
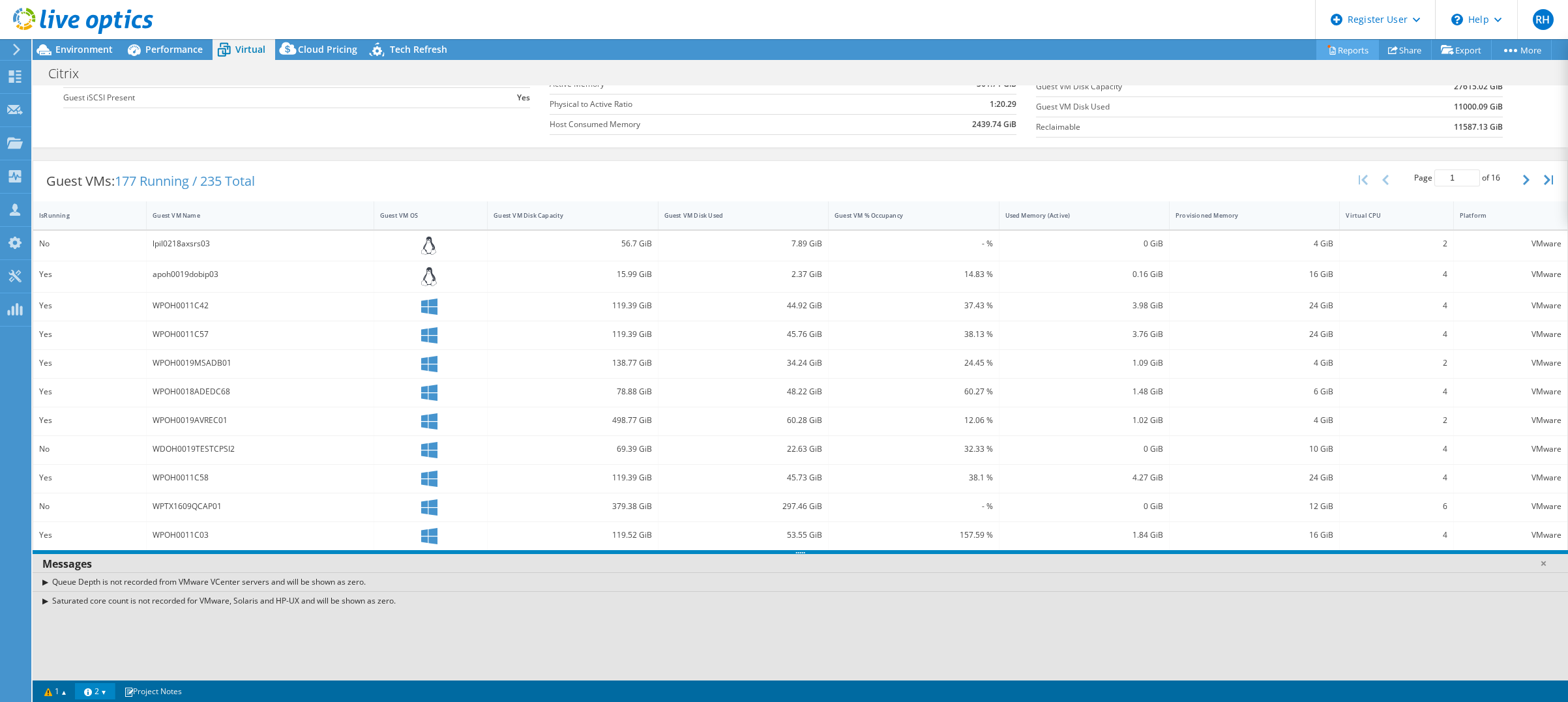
click at [1343, 55] on link "Reports" at bounding box center [1346, 50] width 62 height 20
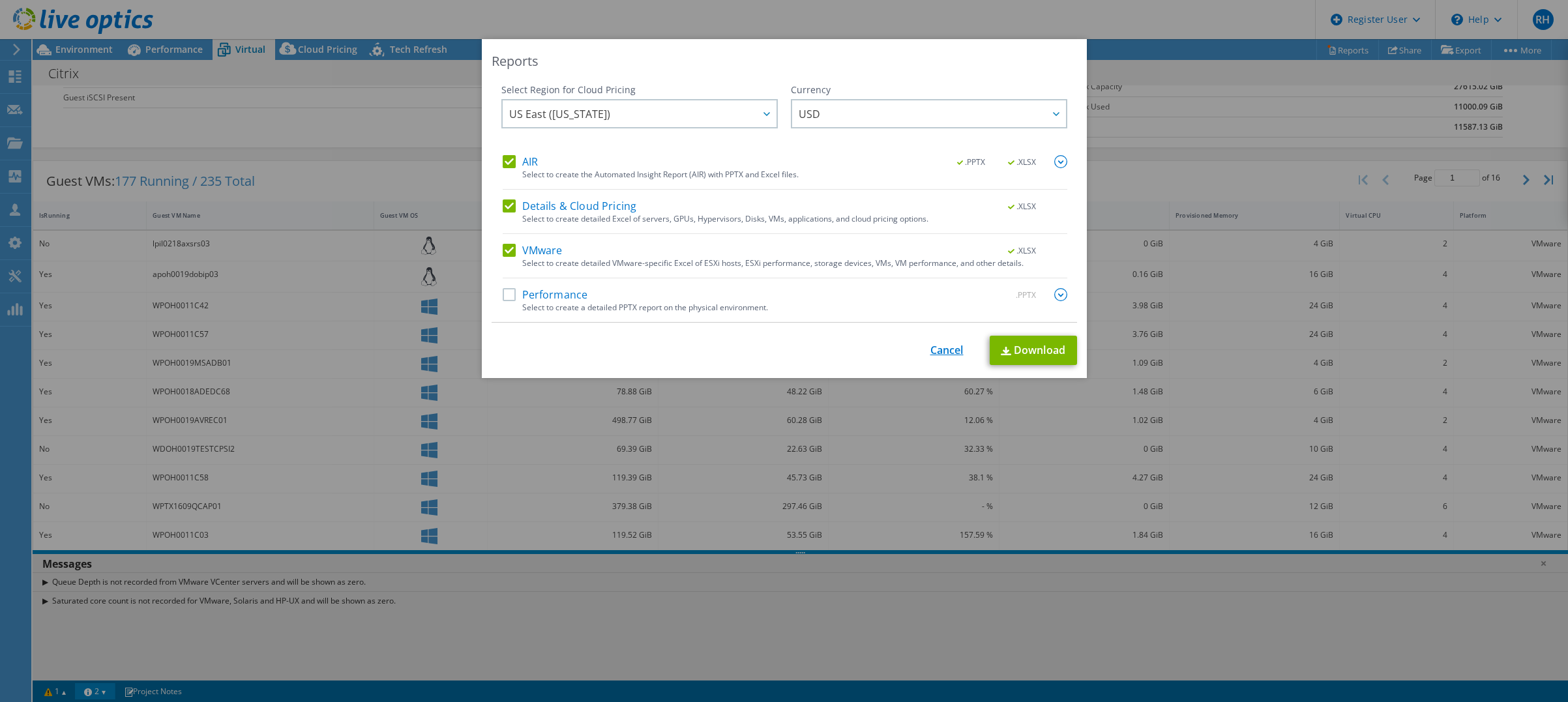
click at [939, 354] on link "Cancel" at bounding box center [947, 350] width 33 height 12
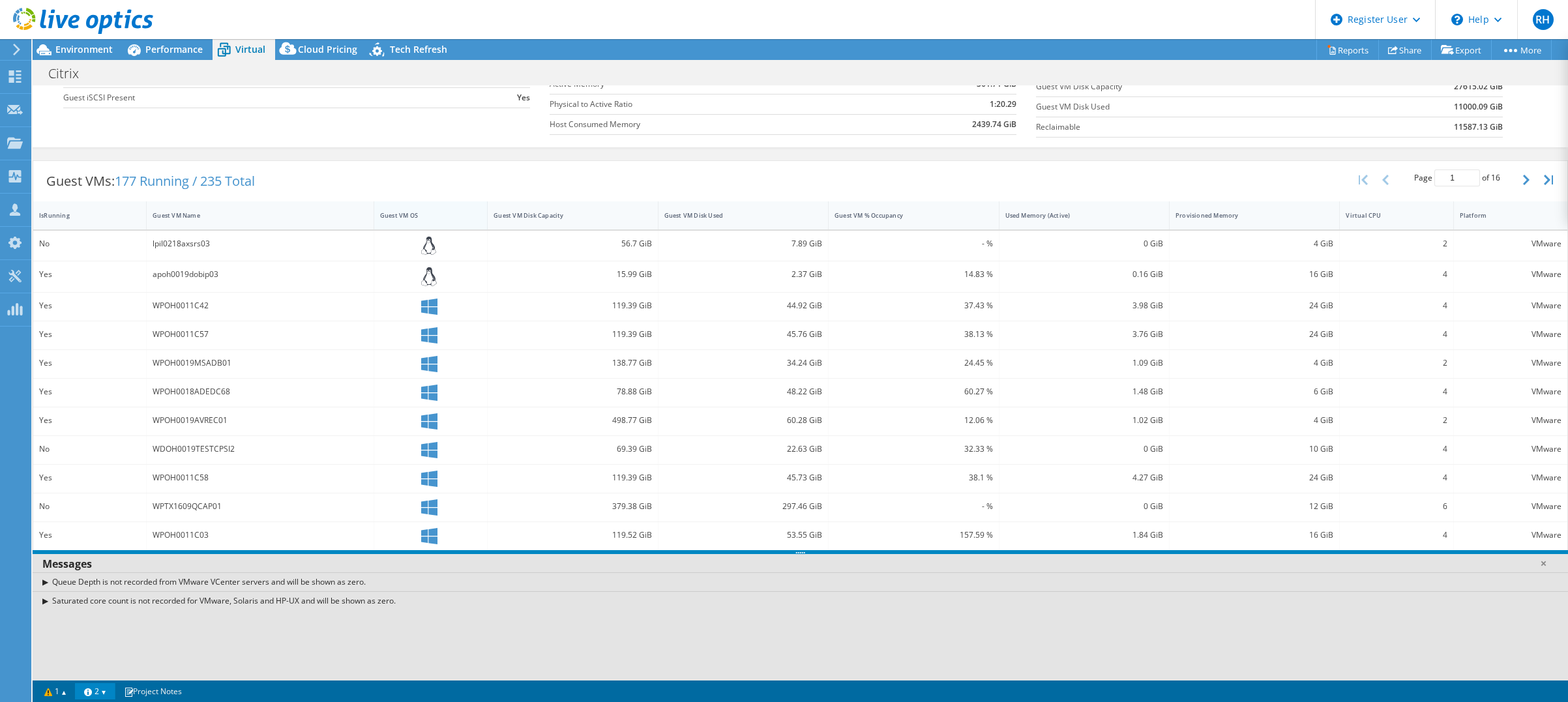
drag, startPoint x: 322, startPoint y: 152, endPoint x: 403, endPoint y: 202, distance: 95.2
click at [322, 155] on div "Virtual Summary Physical Summary Graphs Average Virtual Machine vCPUs 4 Active …" at bounding box center [800, 290] width 1535 height 773
click at [1130, 192] on div "Guest VMs: 177 Running / 235 Total Page 1 of 16 5 rows 10 rows 20 rows 25 rows …" at bounding box center [800, 181] width 1534 height 41
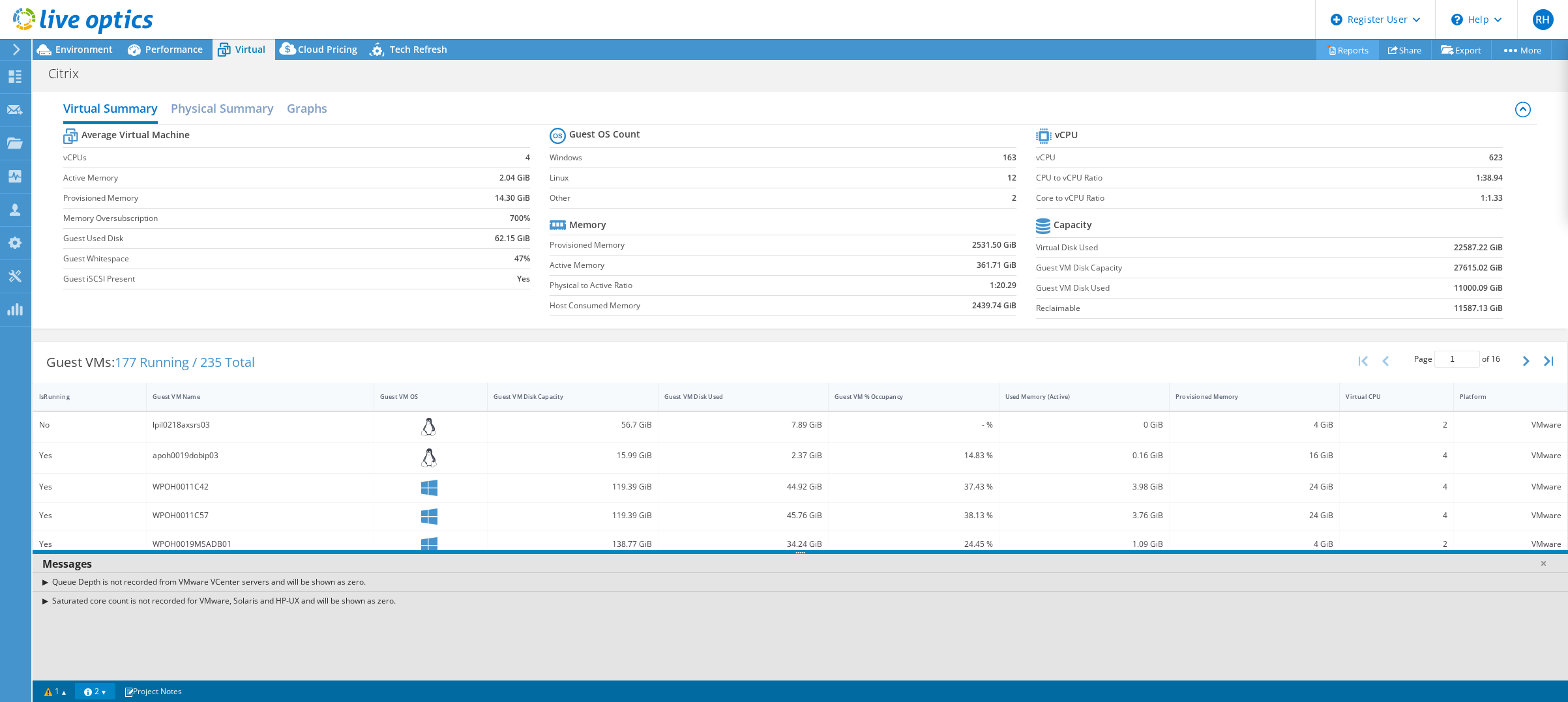
click at [1342, 50] on link "Reports" at bounding box center [1346, 50] width 62 height 20
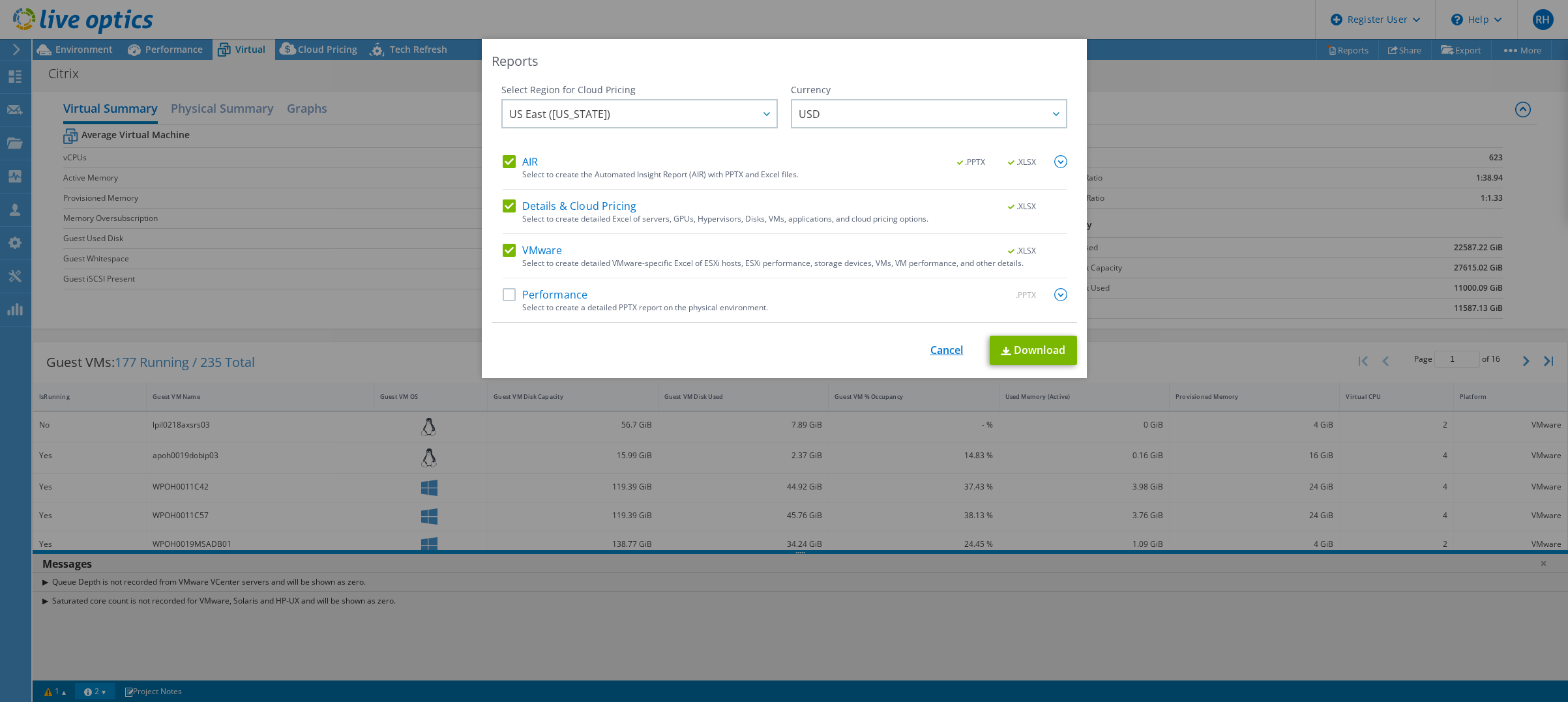
click at [947, 352] on link "Cancel" at bounding box center [947, 350] width 33 height 12
